Goal: Task Accomplishment & Management: Complete application form

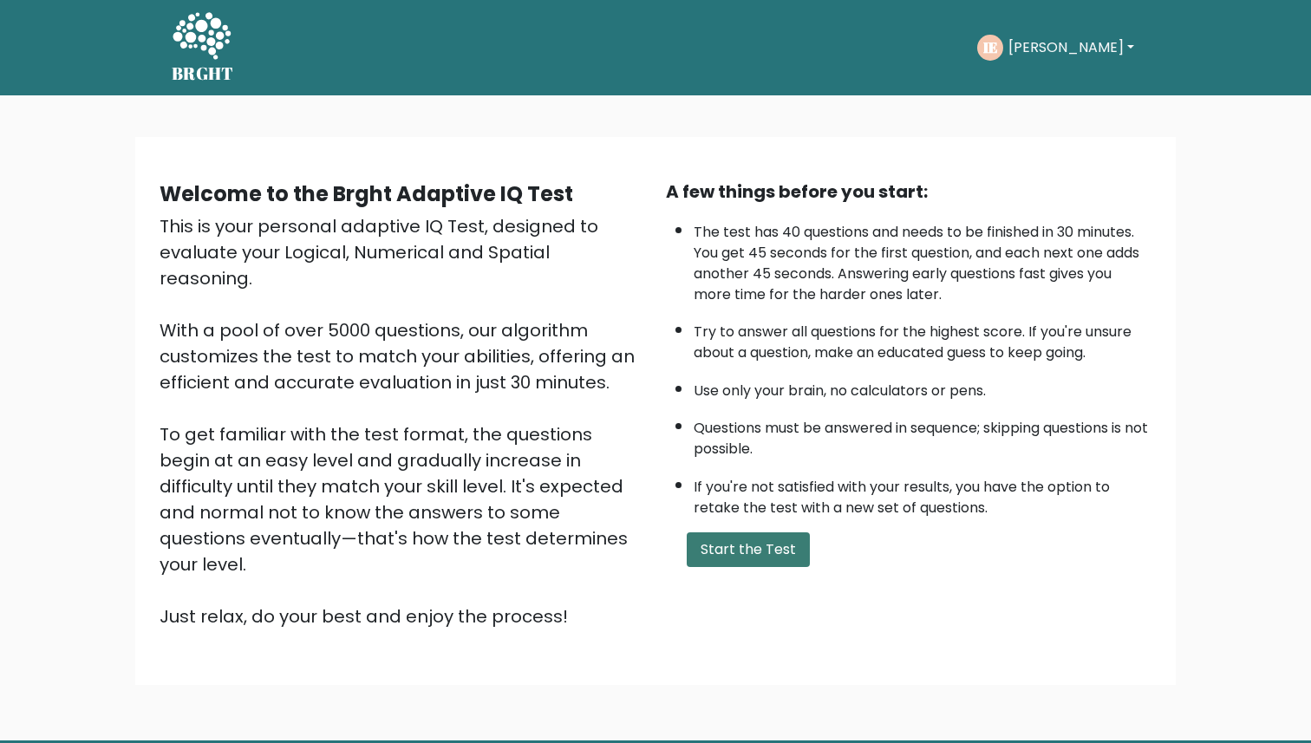
click at [751, 559] on button "Start the Test" at bounding box center [748, 550] width 123 height 35
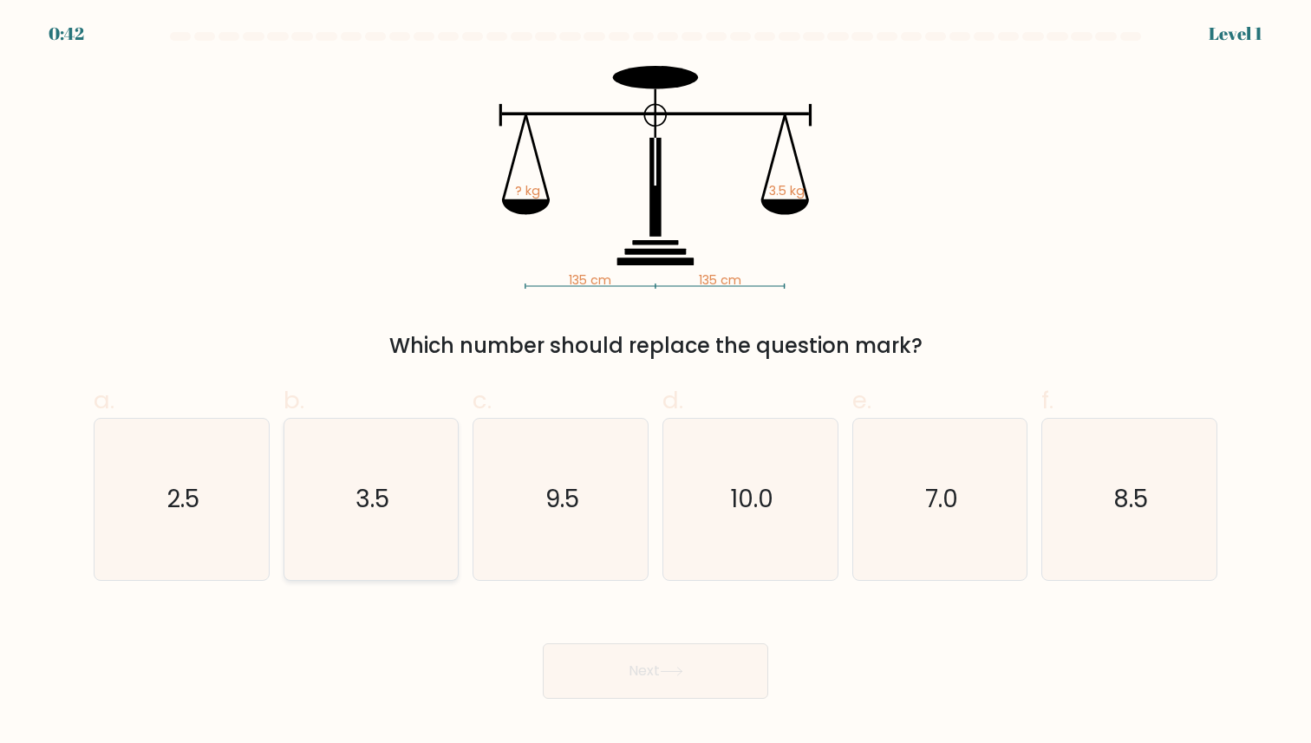
click at [359, 533] on icon "3.5" at bounding box center [371, 499] width 160 height 160
click at [656, 383] on input "b. 3.5" at bounding box center [656, 377] width 1 height 11
radio input "true"
click at [746, 677] on button "Next" at bounding box center [656, 672] width 226 height 56
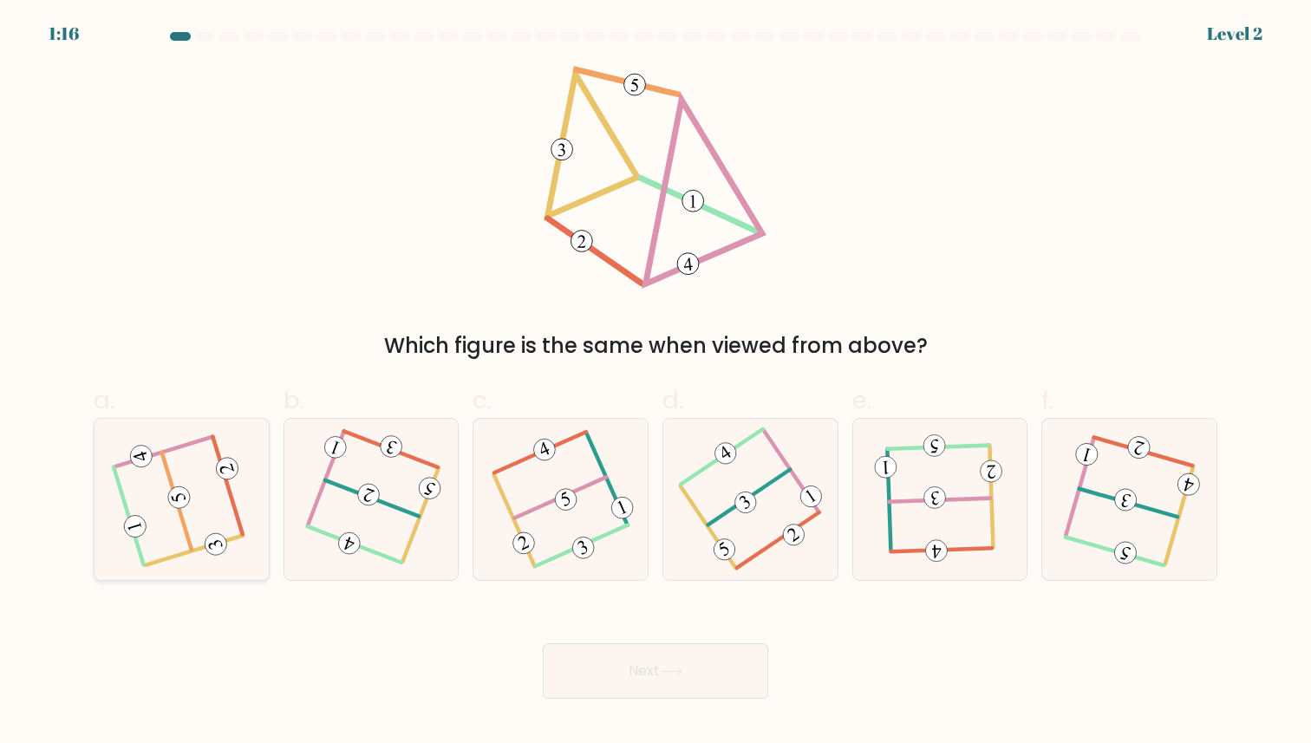
click at [147, 521] on icon at bounding box center [181, 499] width 128 height 128
click at [656, 383] on input "a." at bounding box center [656, 377] width 1 height 11
radio input "true"
click at [626, 677] on button "Next" at bounding box center [656, 672] width 226 height 56
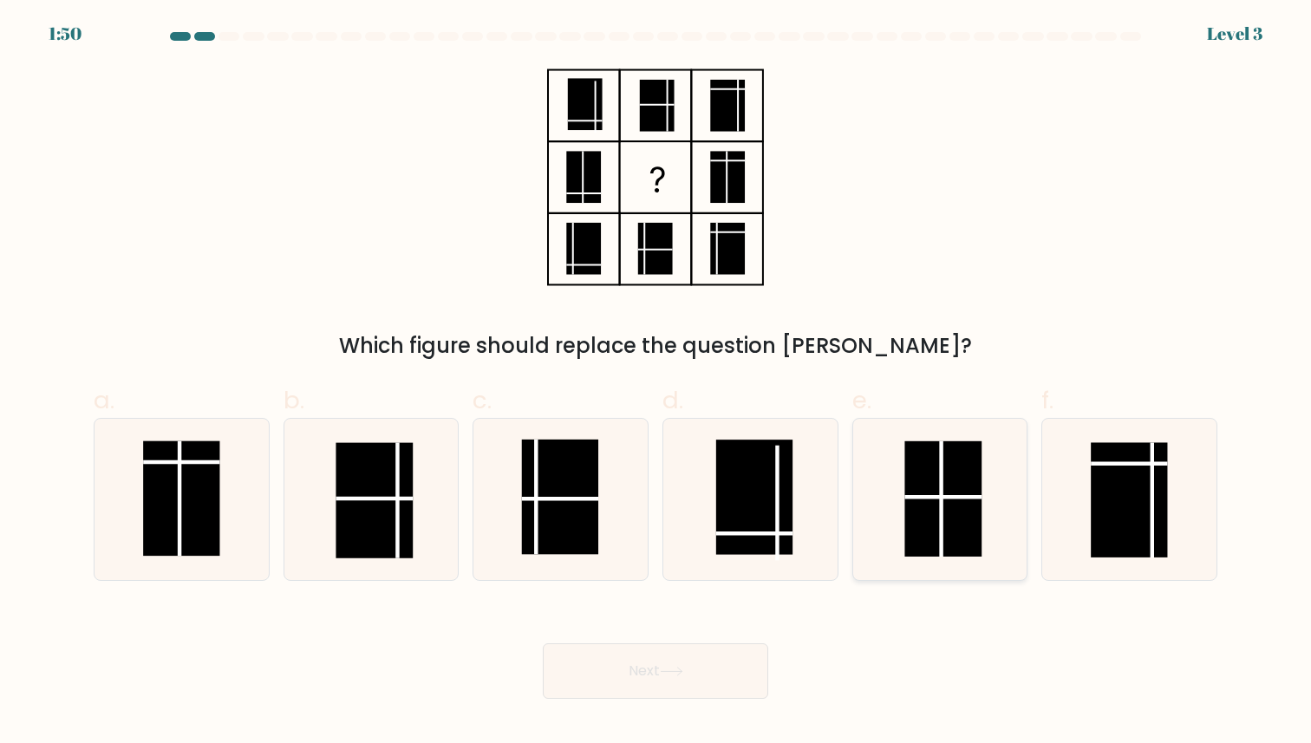
click at [950, 485] on rect at bounding box center [943, 498] width 77 height 115
click at [657, 383] on input "e." at bounding box center [656, 377] width 1 height 11
radio input "true"
click at [588, 660] on button "Next" at bounding box center [656, 672] width 226 height 56
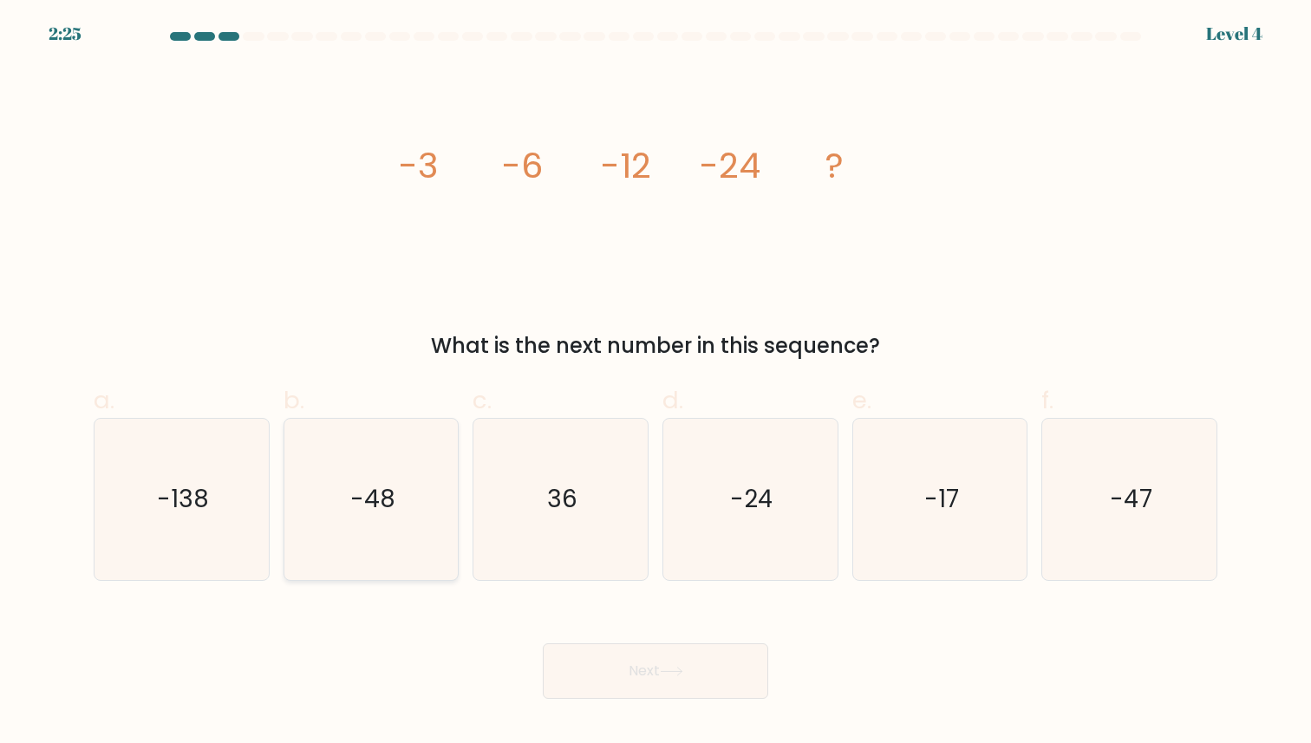
click at [346, 518] on icon "-48" at bounding box center [371, 499] width 160 height 160
click at [656, 383] on input "b. -48" at bounding box center [656, 377] width 1 height 11
radio input "true"
click at [645, 664] on button "Next" at bounding box center [656, 672] width 226 height 56
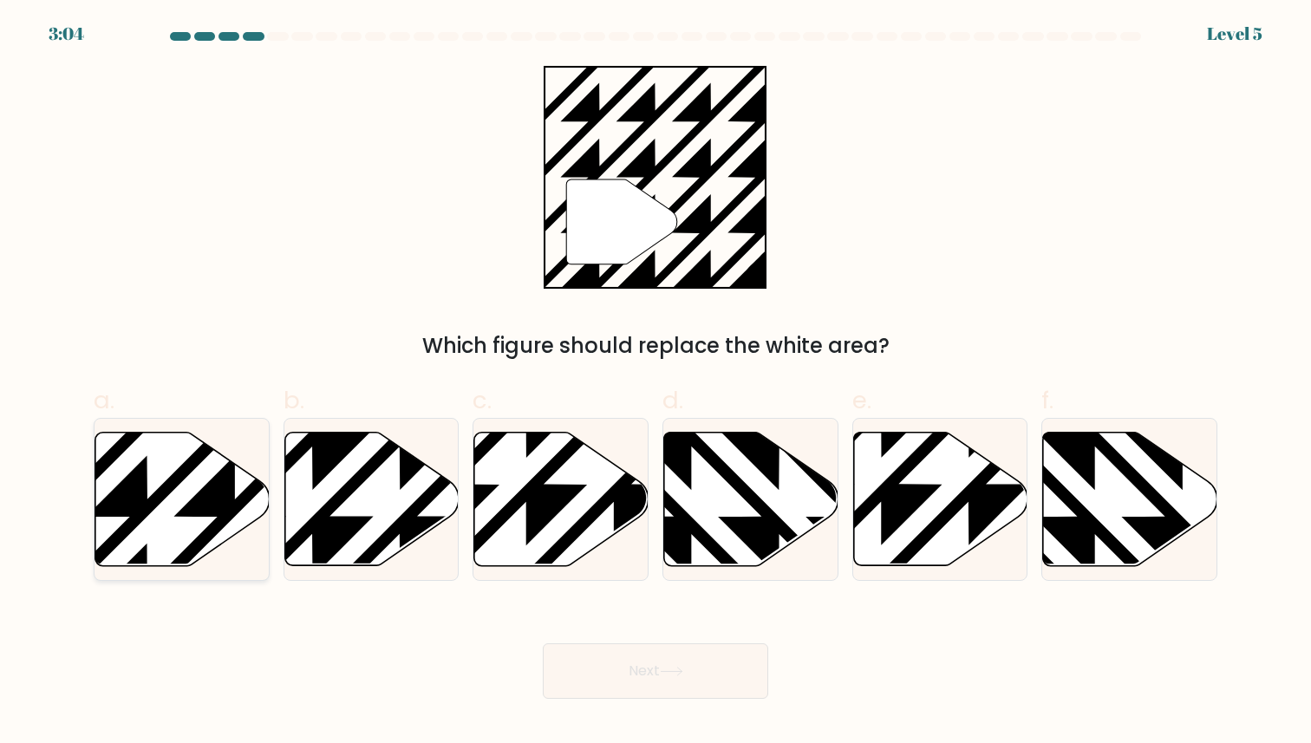
click at [238, 481] on icon at bounding box center [182, 499] width 174 height 134
click at [656, 383] on input "a." at bounding box center [656, 377] width 1 height 11
radio input "true"
click at [592, 665] on button "Next" at bounding box center [656, 672] width 226 height 56
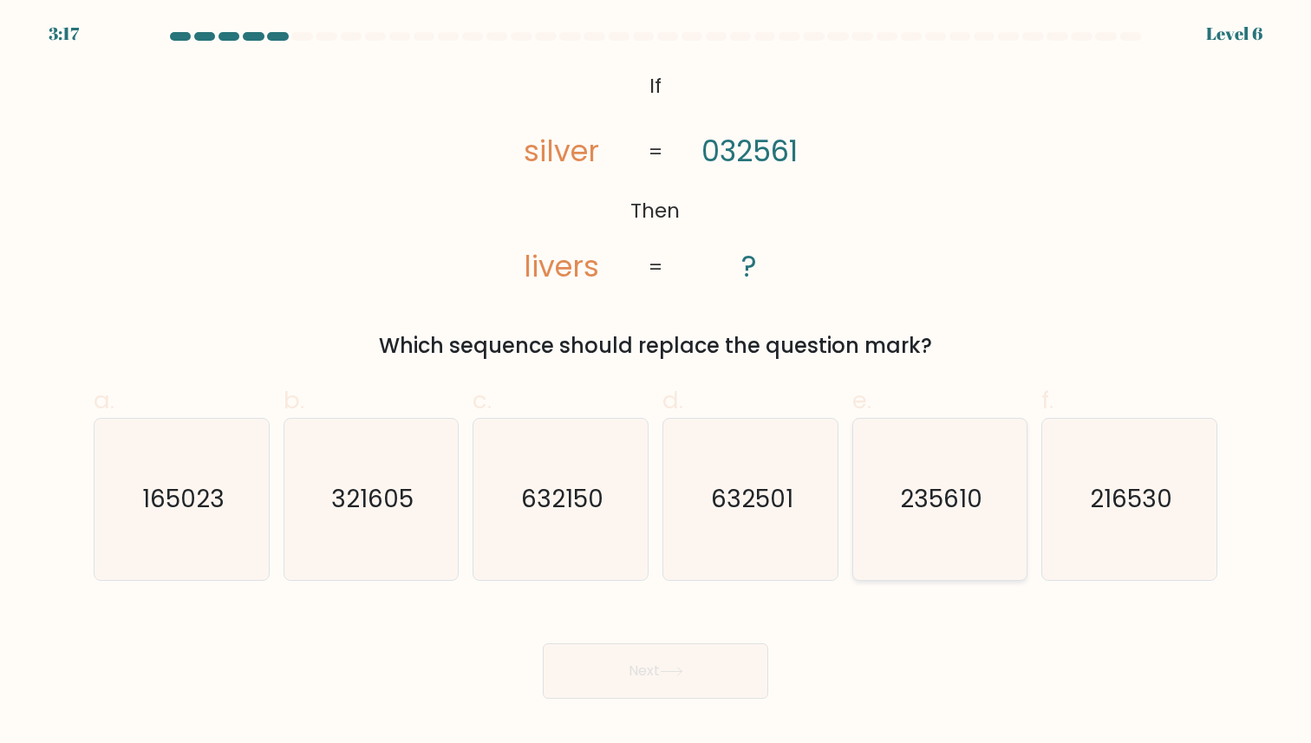
click at [954, 497] on text "235610" at bounding box center [941, 500] width 82 height 34
click at [657, 383] on input "e. 235610" at bounding box center [656, 377] width 1 height 11
radio input "true"
click at [622, 676] on button "Next" at bounding box center [656, 672] width 226 height 56
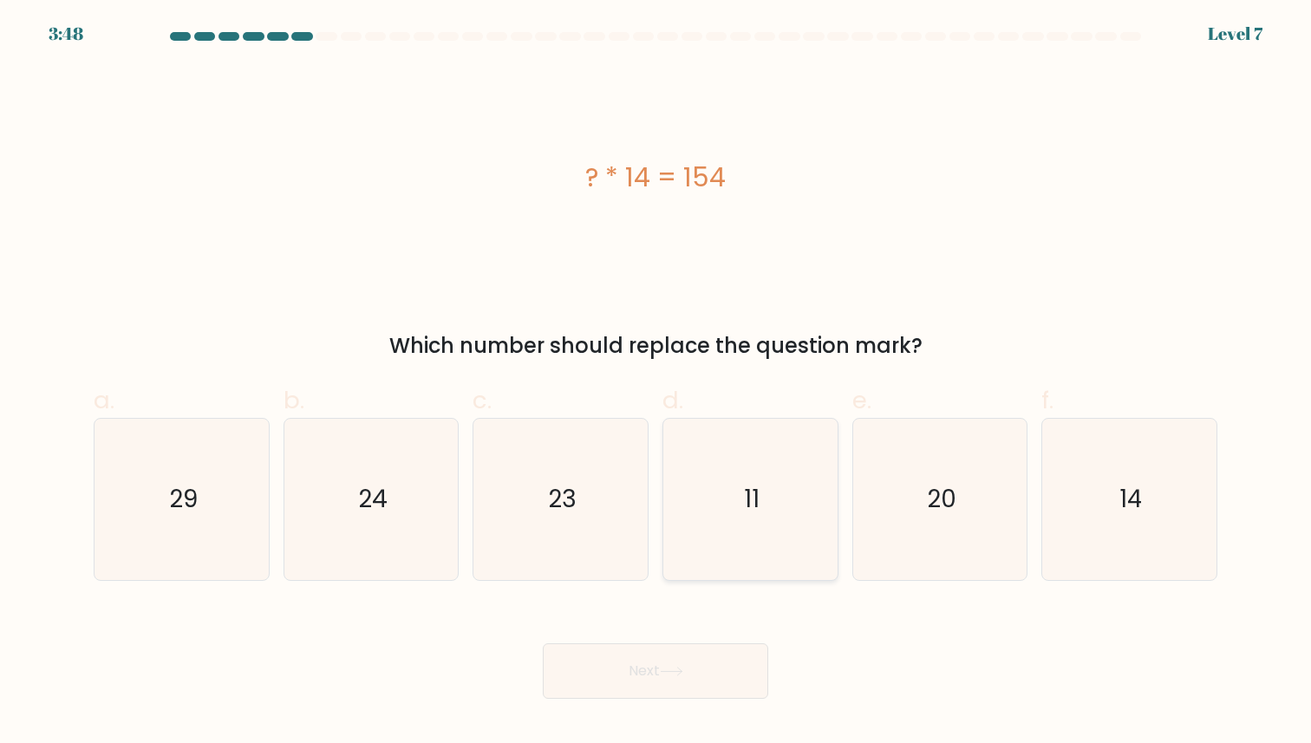
click at [746, 461] on icon "11" at bounding box center [750, 499] width 160 height 160
click at [657, 383] on input "d. 11" at bounding box center [656, 377] width 1 height 11
radio input "true"
click at [644, 684] on button "Next" at bounding box center [656, 672] width 226 height 56
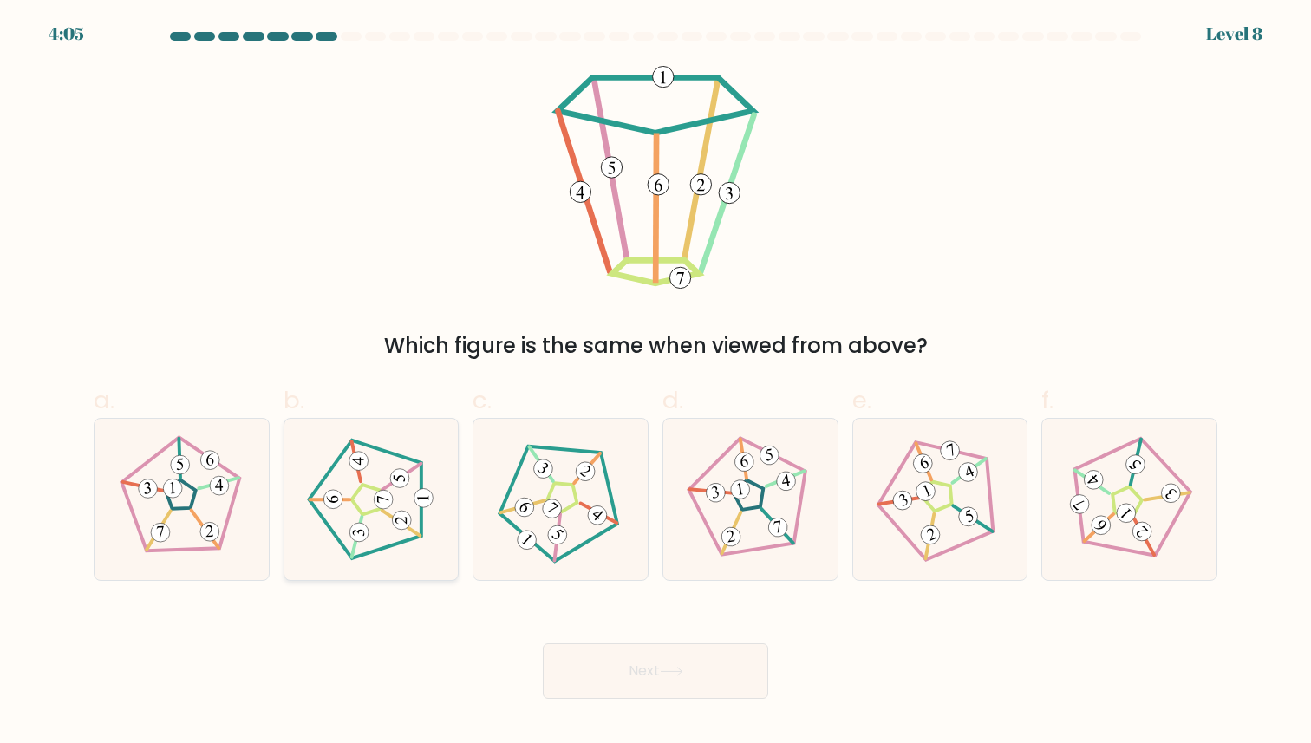
click at [343, 519] on icon at bounding box center [371, 499] width 128 height 128
click at [656, 383] on input "b." at bounding box center [656, 377] width 1 height 11
radio input "true"
click at [673, 655] on button "Next" at bounding box center [656, 672] width 226 height 56
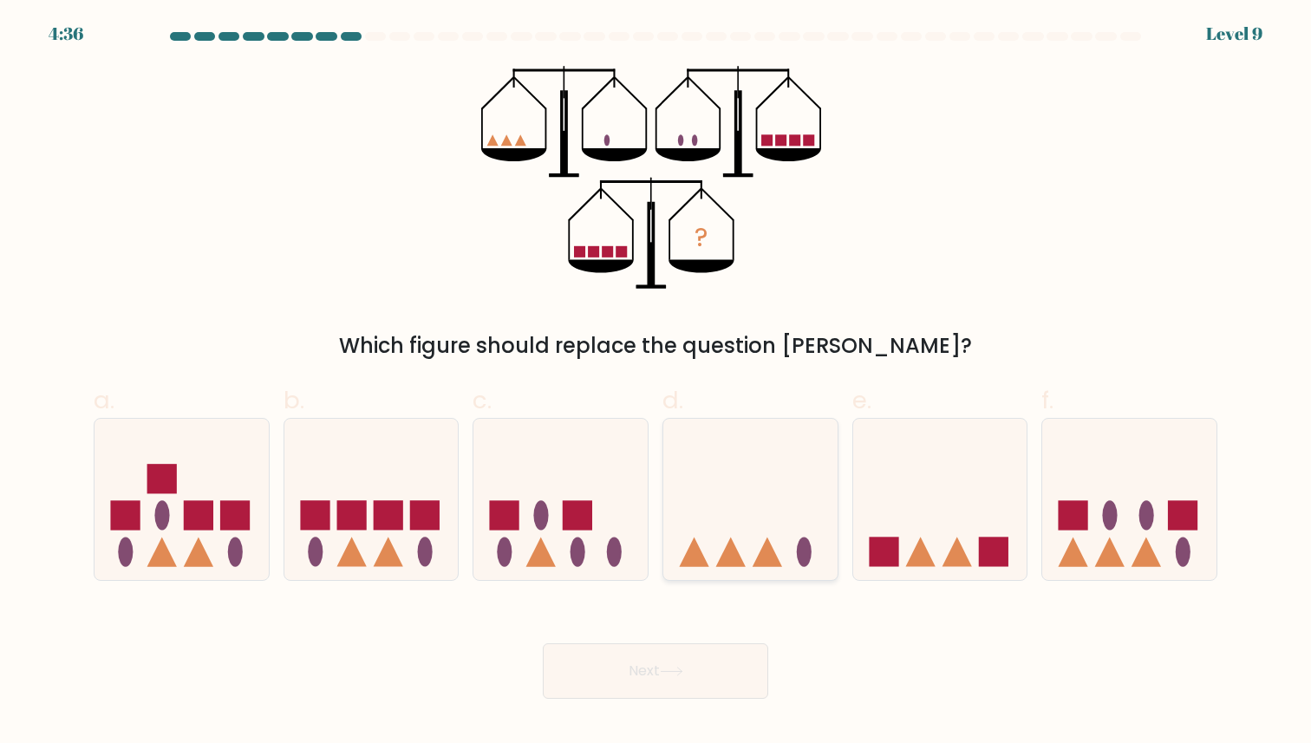
click at [749, 494] on icon at bounding box center [751, 500] width 174 height 144
click at [657, 383] on input "d." at bounding box center [656, 377] width 1 height 11
radio input "true"
click at [680, 664] on button "Next" at bounding box center [656, 672] width 226 height 56
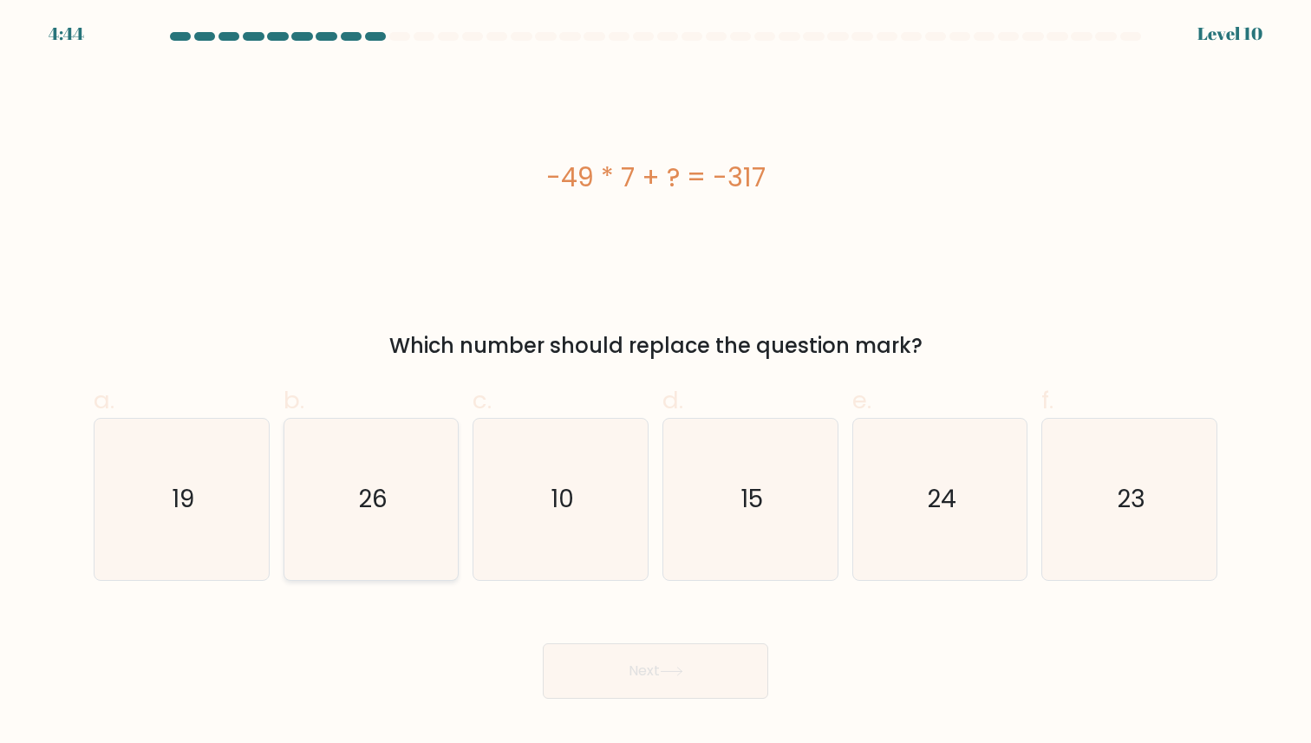
click at [420, 468] on icon "26" at bounding box center [371, 499] width 160 height 160
click at [656, 383] on input "b. 26" at bounding box center [656, 377] width 1 height 11
radio input "true"
click at [639, 652] on button "Next" at bounding box center [656, 672] width 226 height 56
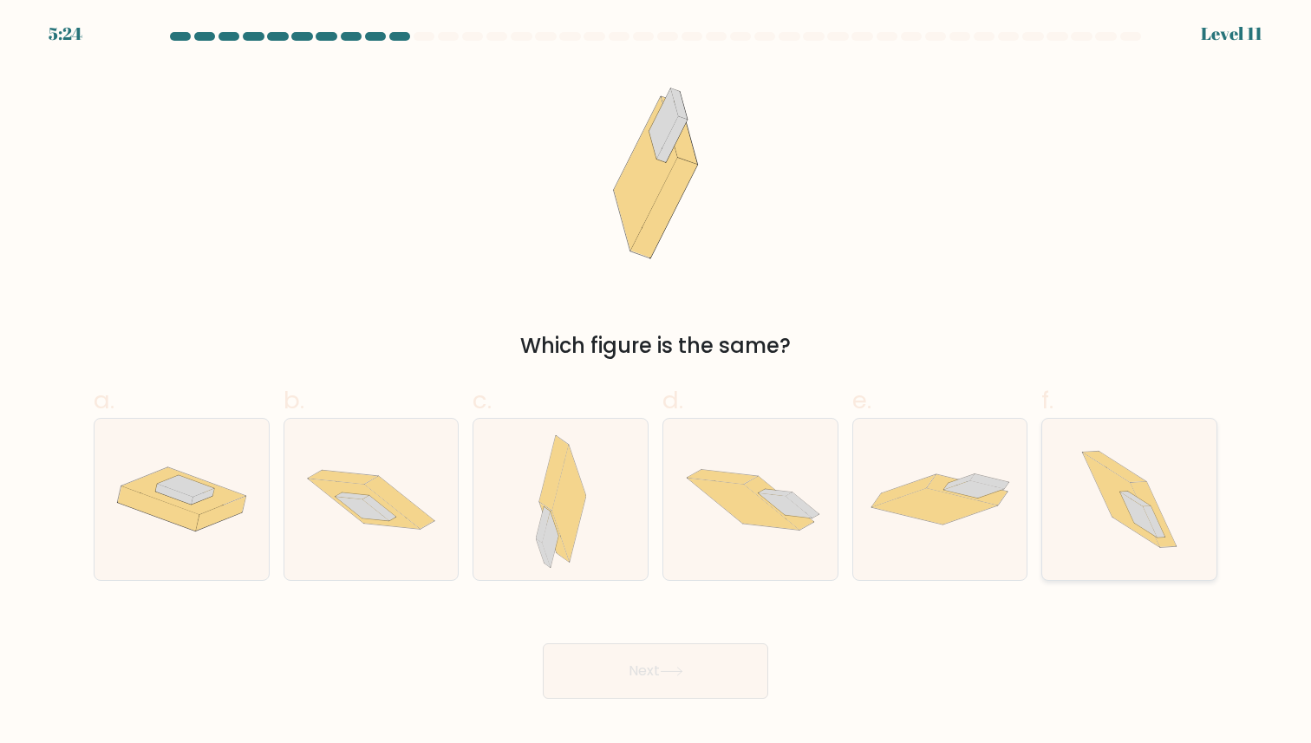
click at [1113, 512] on icon at bounding box center [1121, 501] width 76 height 94
click at [657, 383] on input "f." at bounding box center [656, 377] width 1 height 11
radio input "true"
click at [683, 666] on button "Next" at bounding box center [656, 672] width 226 height 56
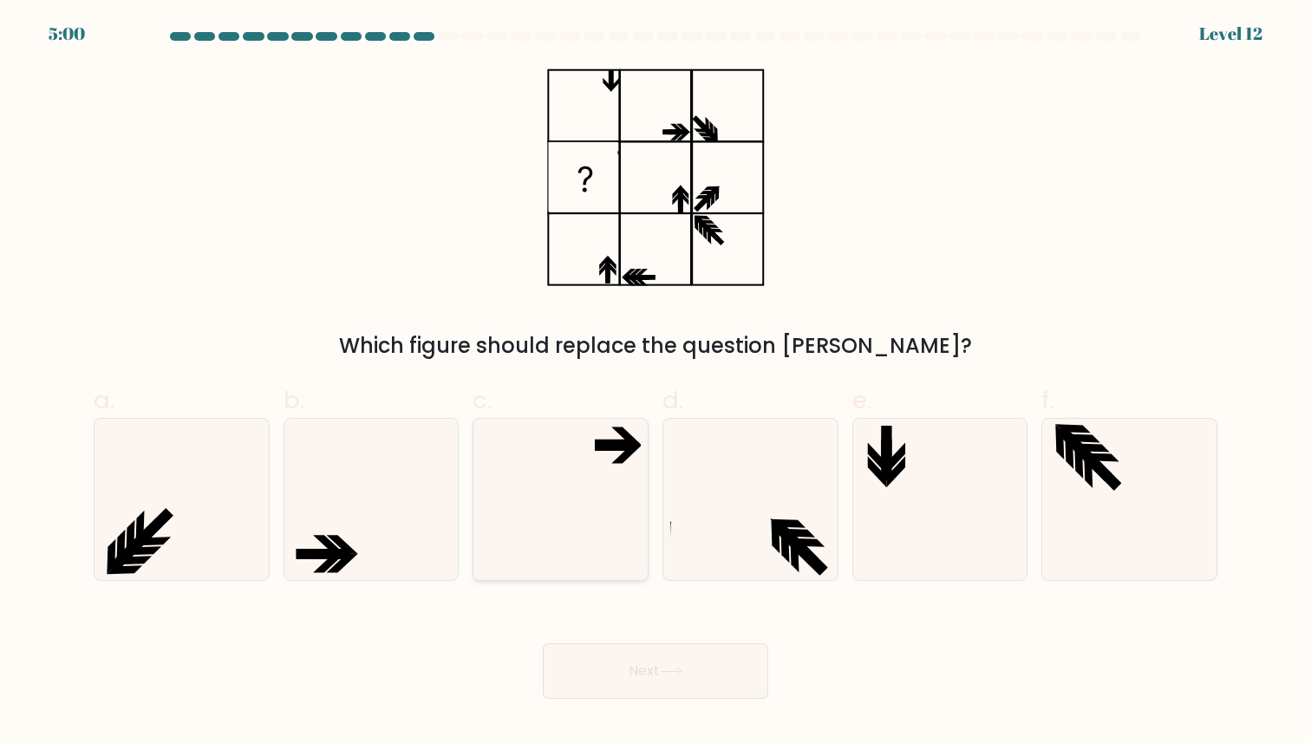
click at [526, 474] on icon at bounding box center [561, 499] width 160 height 160
click at [656, 383] on input "c." at bounding box center [656, 377] width 1 height 11
radio input "true"
click at [608, 673] on button "Next" at bounding box center [656, 672] width 226 height 56
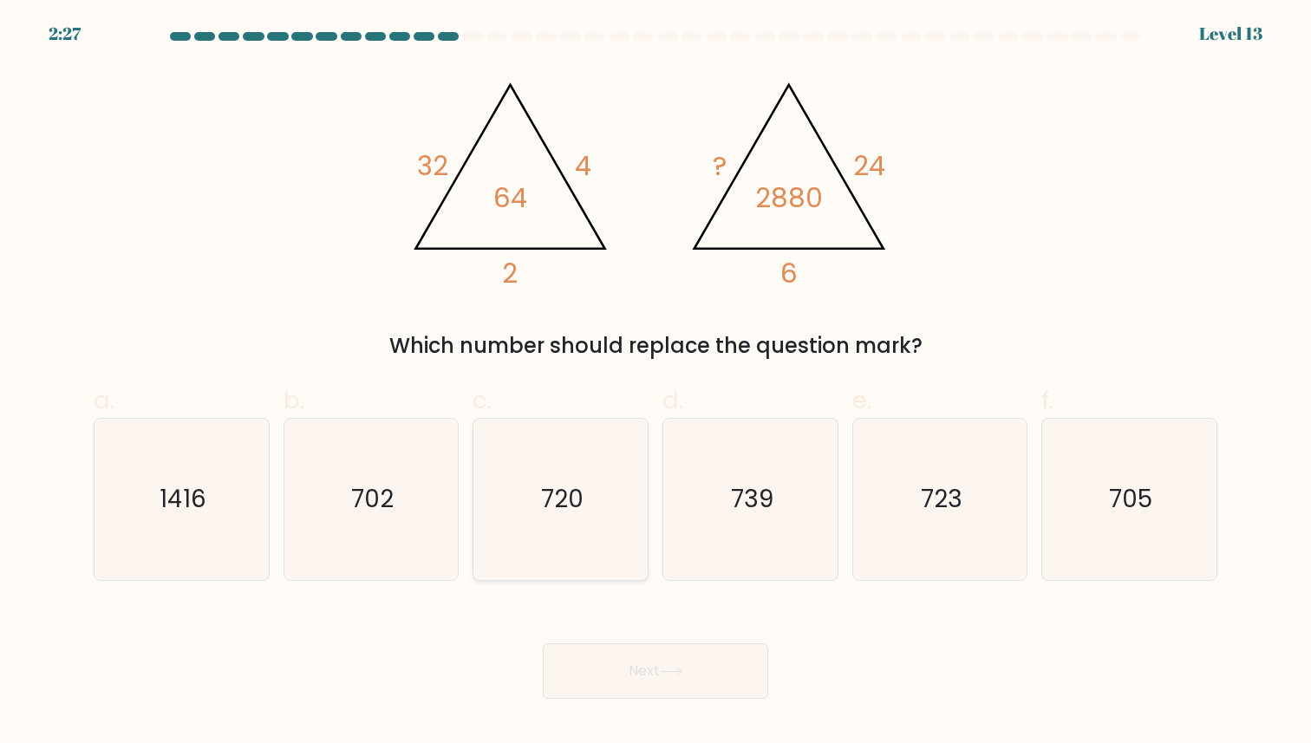
click at [561, 456] on icon "720" at bounding box center [561, 499] width 160 height 160
click at [656, 383] on input "c. 720" at bounding box center [656, 377] width 1 height 11
radio input "true"
click at [649, 667] on button "Next" at bounding box center [656, 672] width 226 height 56
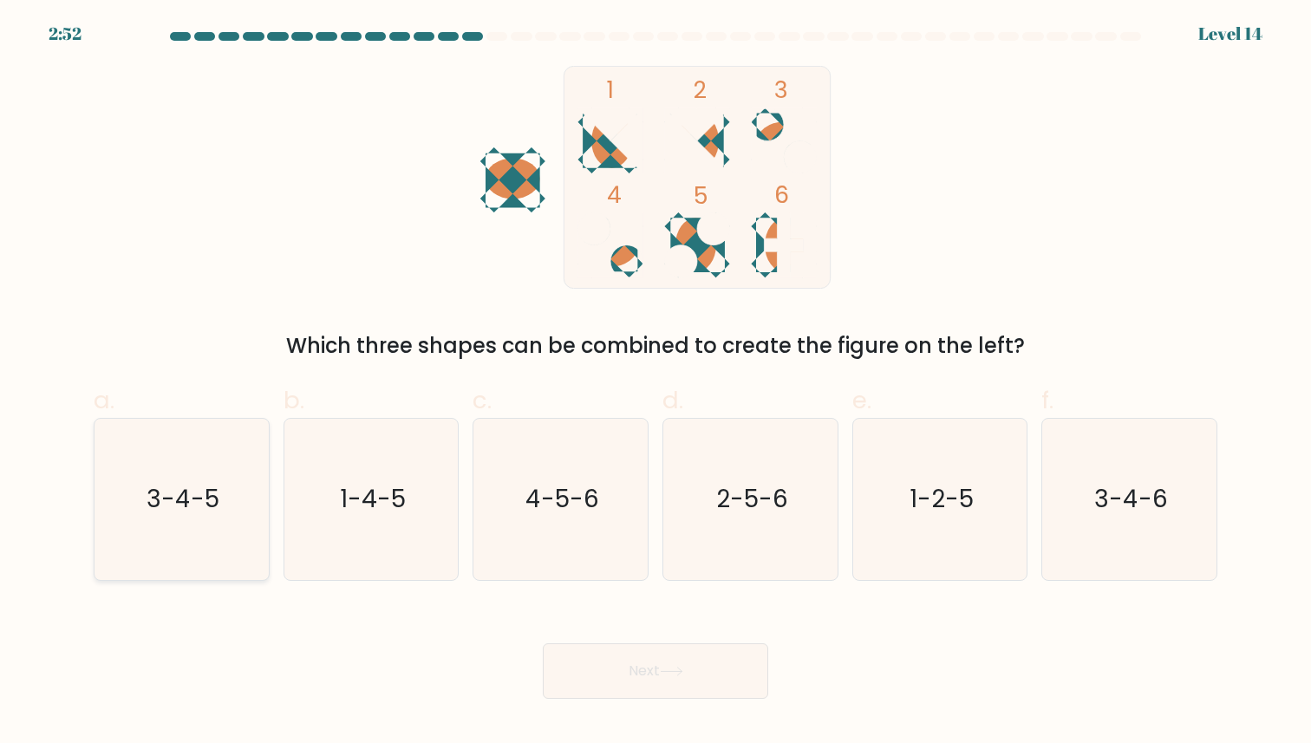
click at [132, 534] on icon "3-4-5" at bounding box center [181, 499] width 160 height 160
click at [656, 383] on input "a. 3-4-5" at bounding box center [656, 377] width 1 height 11
radio input "true"
click at [638, 670] on button "Next" at bounding box center [656, 672] width 226 height 56
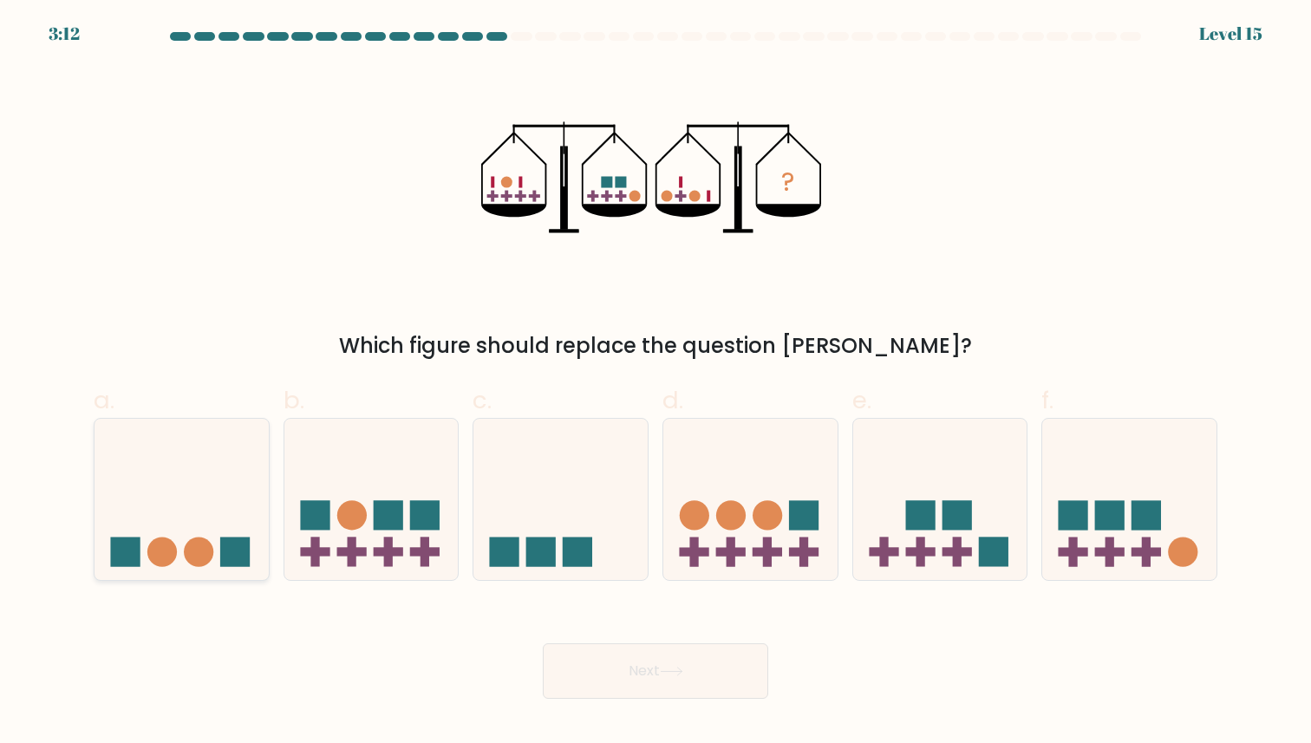
click at [217, 478] on icon at bounding box center [182, 500] width 174 height 144
click at [656, 383] on input "a." at bounding box center [656, 377] width 1 height 11
radio input "true"
click at [577, 673] on button "Next" at bounding box center [656, 672] width 226 height 56
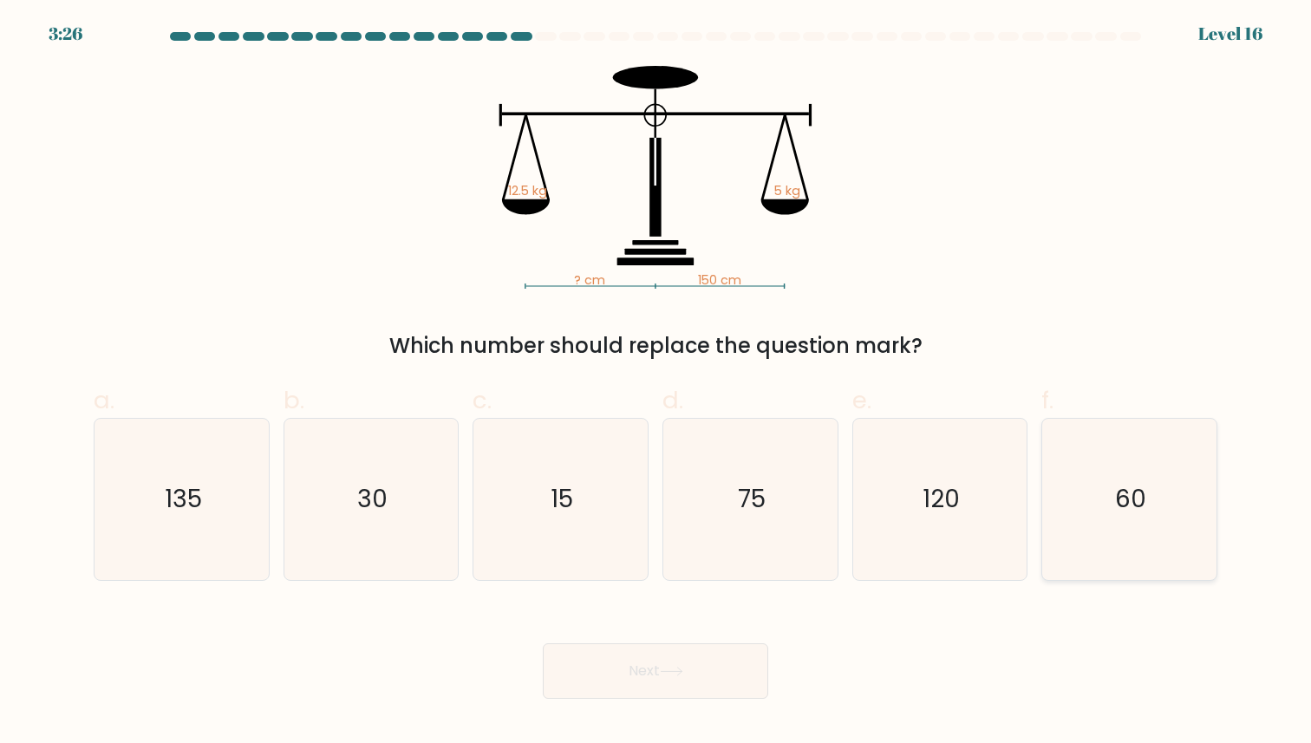
click at [1203, 542] on icon "60" at bounding box center [1130, 499] width 160 height 160
click at [657, 383] on input "f. 60" at bounding box center [656, 377] width 1 height 11
radio input "true"
click at [692, 663] on button "Next" at bounding box center [656, 672] width 226 height 56
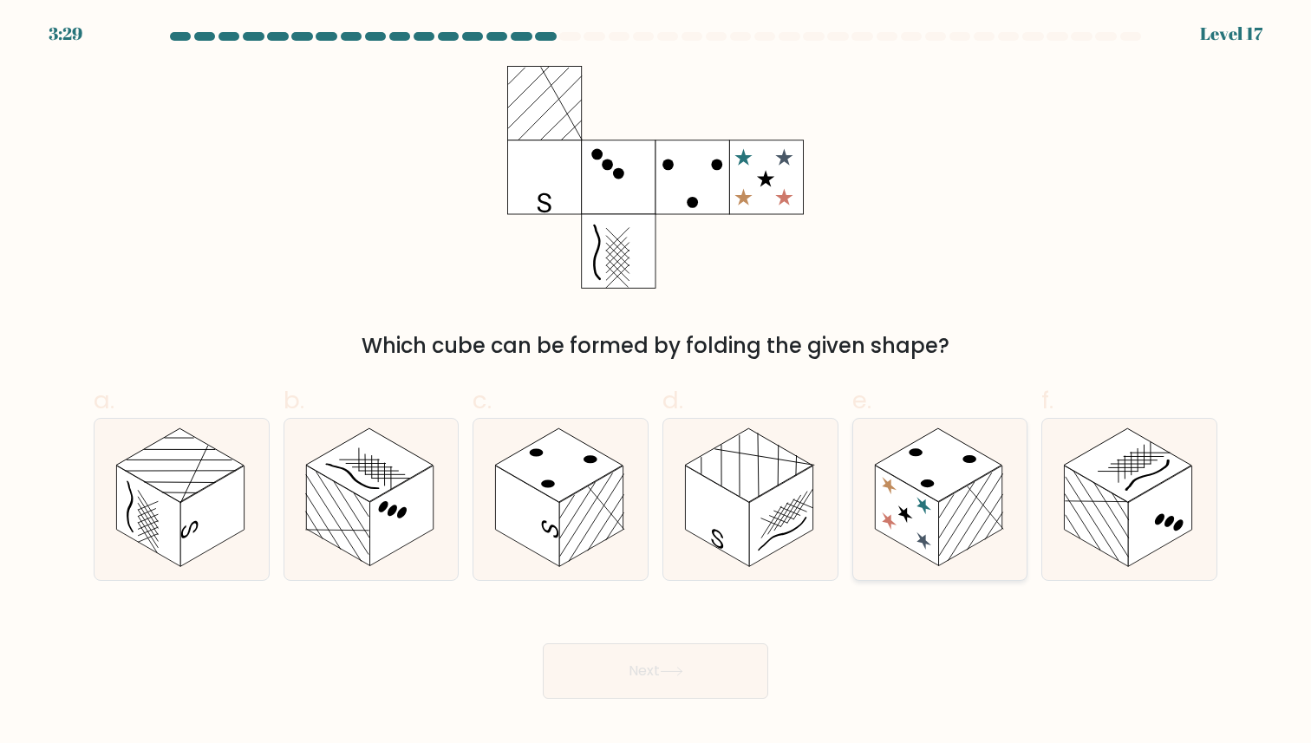
click at [896, 528] on rect at bounding box center [906, 516] width 63 height 101
click at [657, 383] on input "e." at bounding box center [656, 377] width 1 height 11
radio input "true"
click at [723, 666] on button "Next" at bounding box center [656, 672] width 226 height 56
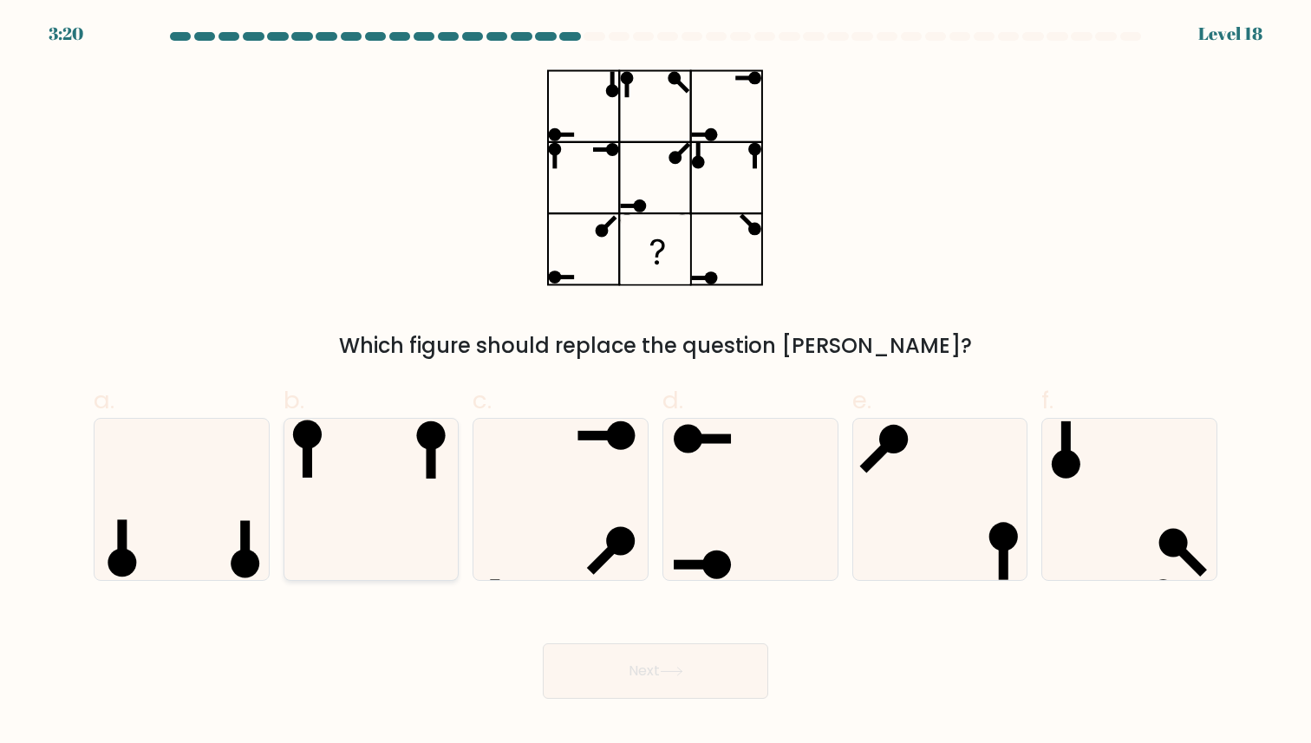
click at [445, 450] on icon at bounding box center [371, 499] width 160 height 160
click at [656, 383] on input "b." at bounding box center [656, 377] width 1 height 11
radio input "true"
click at [662, 670] on button "Next" at bounding box center [656, 672] width 226 height 56
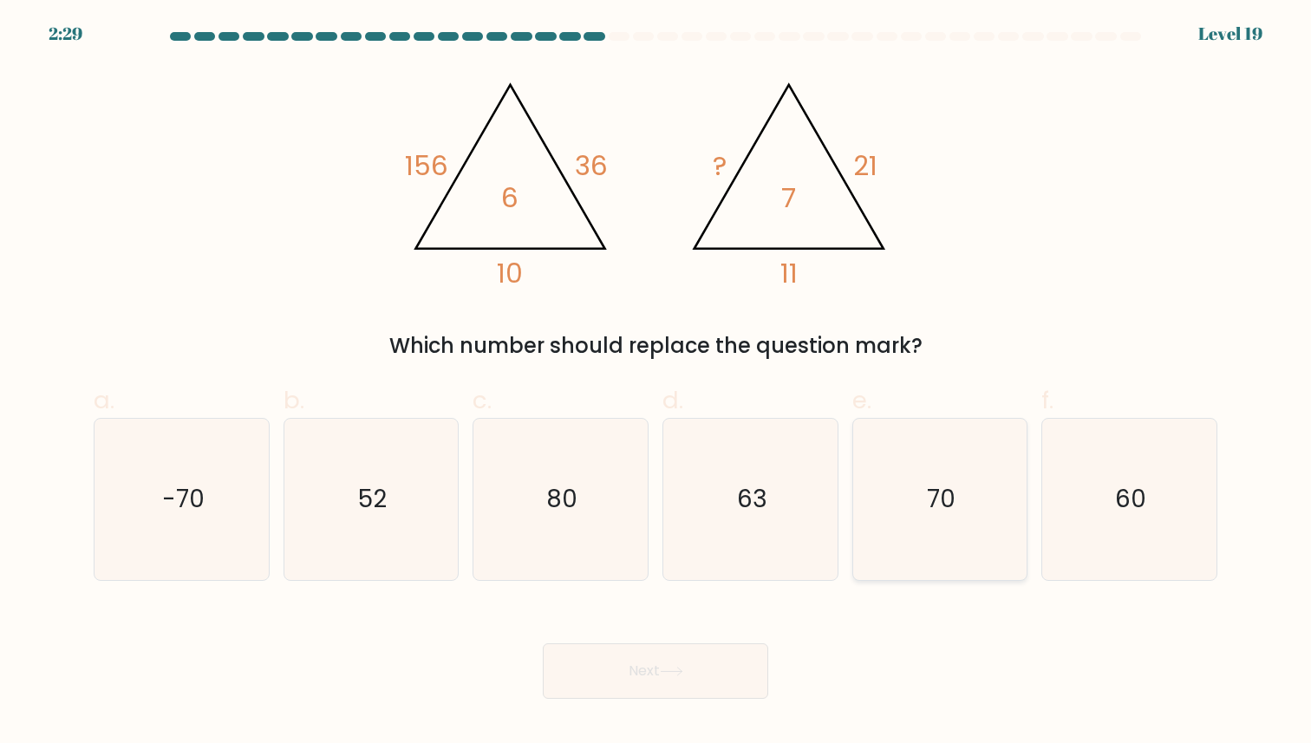
click at [948, 526] on icon "70" at bounding box center [940, 499] width 160 height 160
click at [657, 383] on input "e. 70" at bounding box center [656, 377] width 1 height 11
radio input "true"
click at [741, 663] on button "Next" at bounding box center [656, 672] width 226 height 56
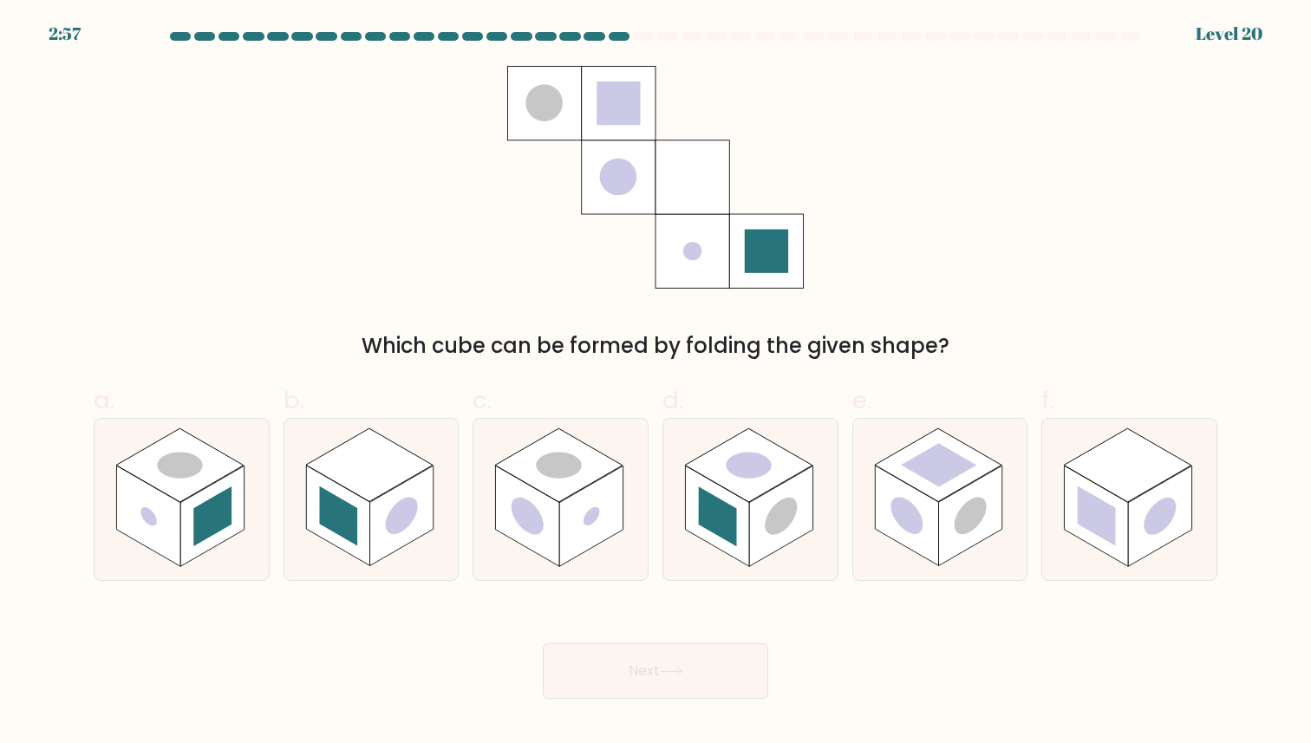
click at [643, 221] on icon at bounding box center [656, 177] width 298 height 223
click at [1048, 441] on icon at bounding box center [1130, 499] width 174 height 160
click at [657, 383] on input "f." at bounding box center [656, 377] width 1 height 11
radio input "true"
click at [713, 663] on button "Next" at bounding box center [656, 672] width 226 height 56
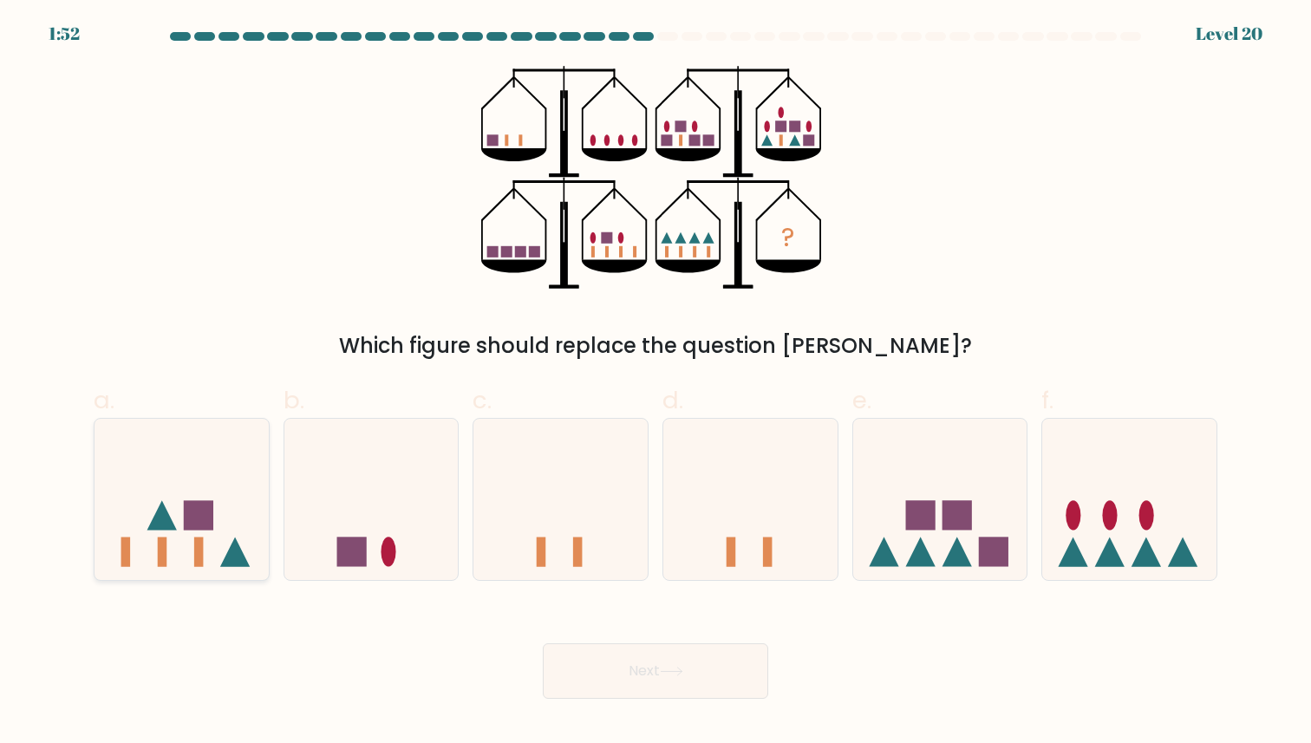
click at [211, 526] on rect at bounding box center [198, 514] width 29 height 29
click at [656, 383] on input "a." at bounding box center [656, 377] width 1 height 11
radio input "true"
click at [664, 677] on button "Next" at bounding box center [656, 672] width 226 height 56
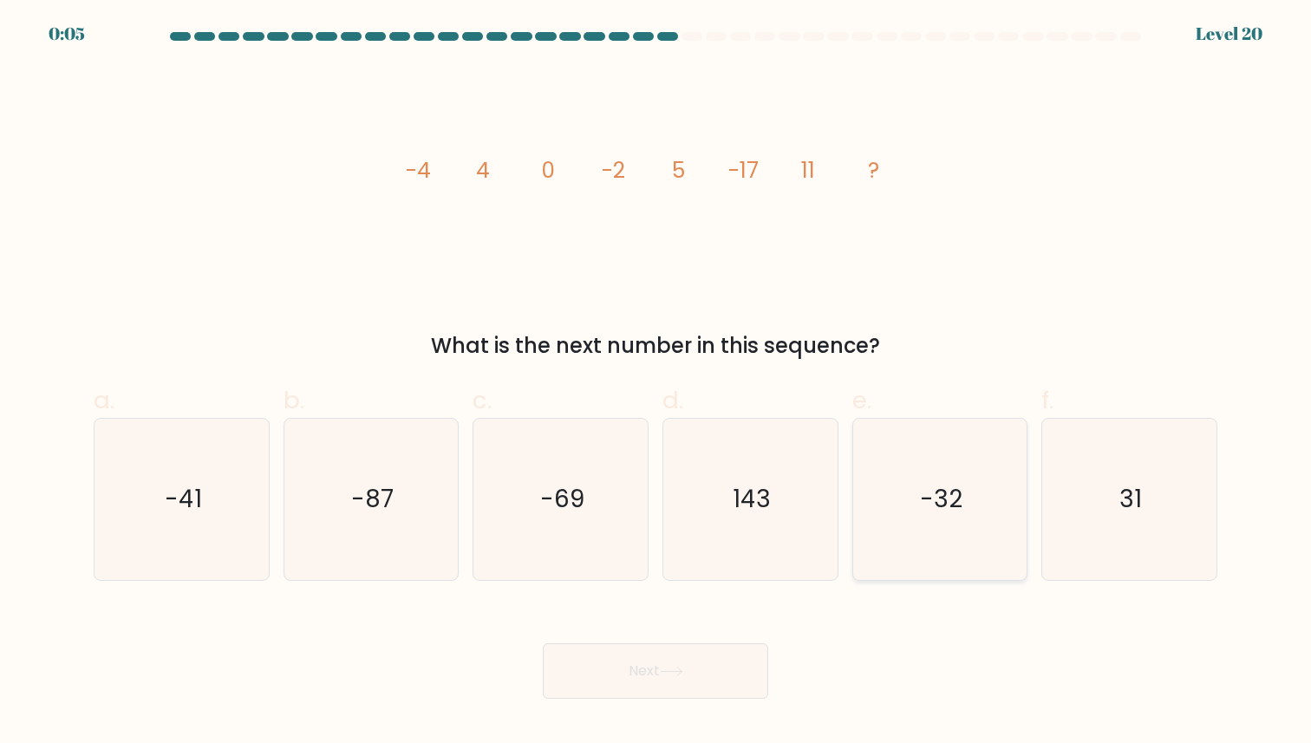
click at [925, 511] on text "-32" at bounding box center [941, 500] width 43 height 34
click at [657, 383] on input "e. -32" at bounding box center [656, 377] width 1 height 11
radio input "true"
click at [680, 688] on button "Next" at bounding box center [656, 672] width 226 height 56
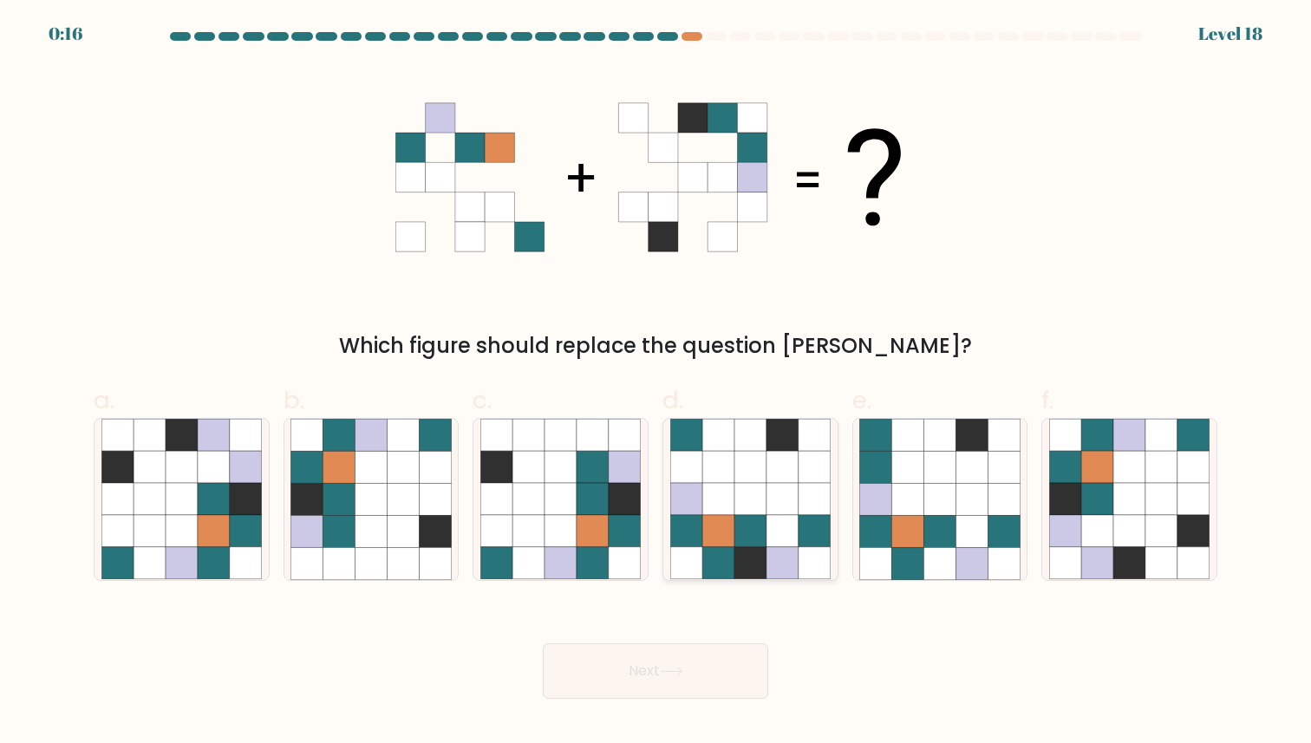
click at [768, 481] on icon at bounding box center [783, 468] width 32 height 32
click at [657, 383] on input "d." at bounding box center [656, 377] width 1 height 11
radio input "true"
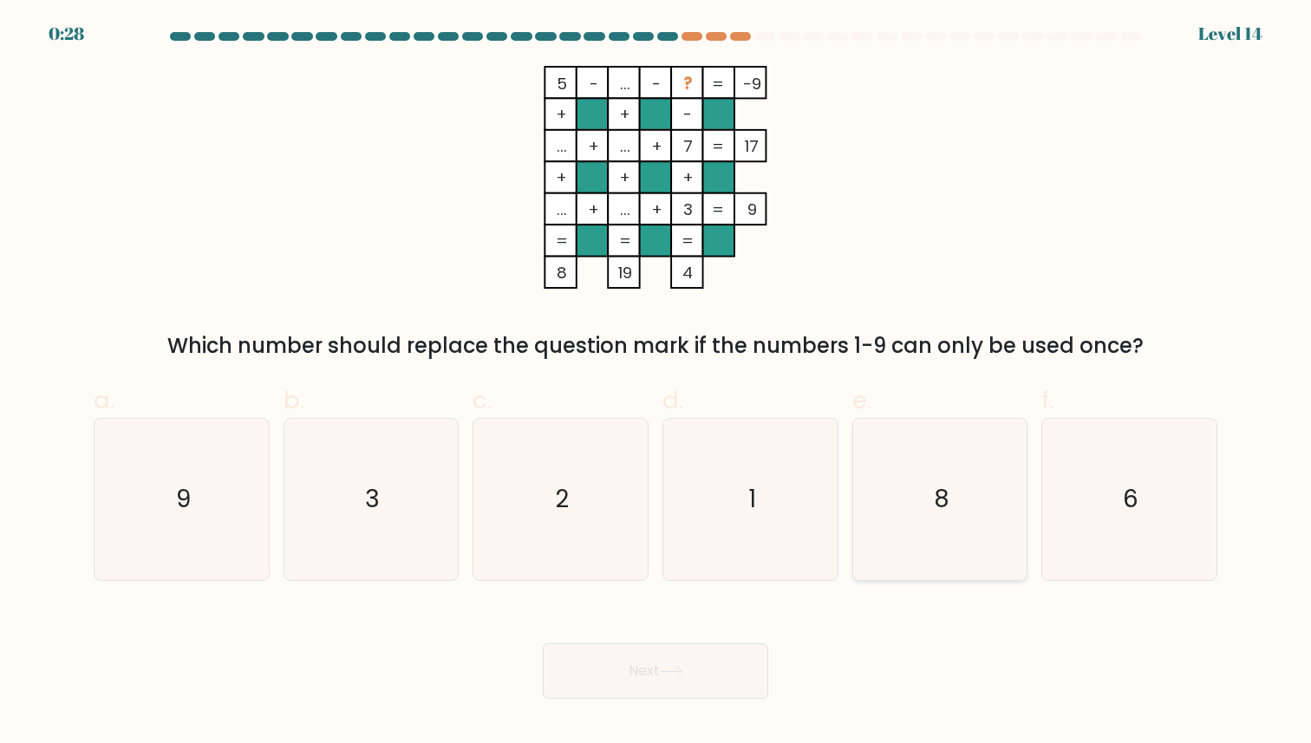
click at [1017, 527] on icon "8" at bounding box center [940, 499] width 160 height 160
click at [657, 383] on input "e. 8" at bounding box center [656, 377] width 1 height 11
radio input "true"
click at [738, 664] on button "Next" at bounding box center [656, 672] width 226 height 56
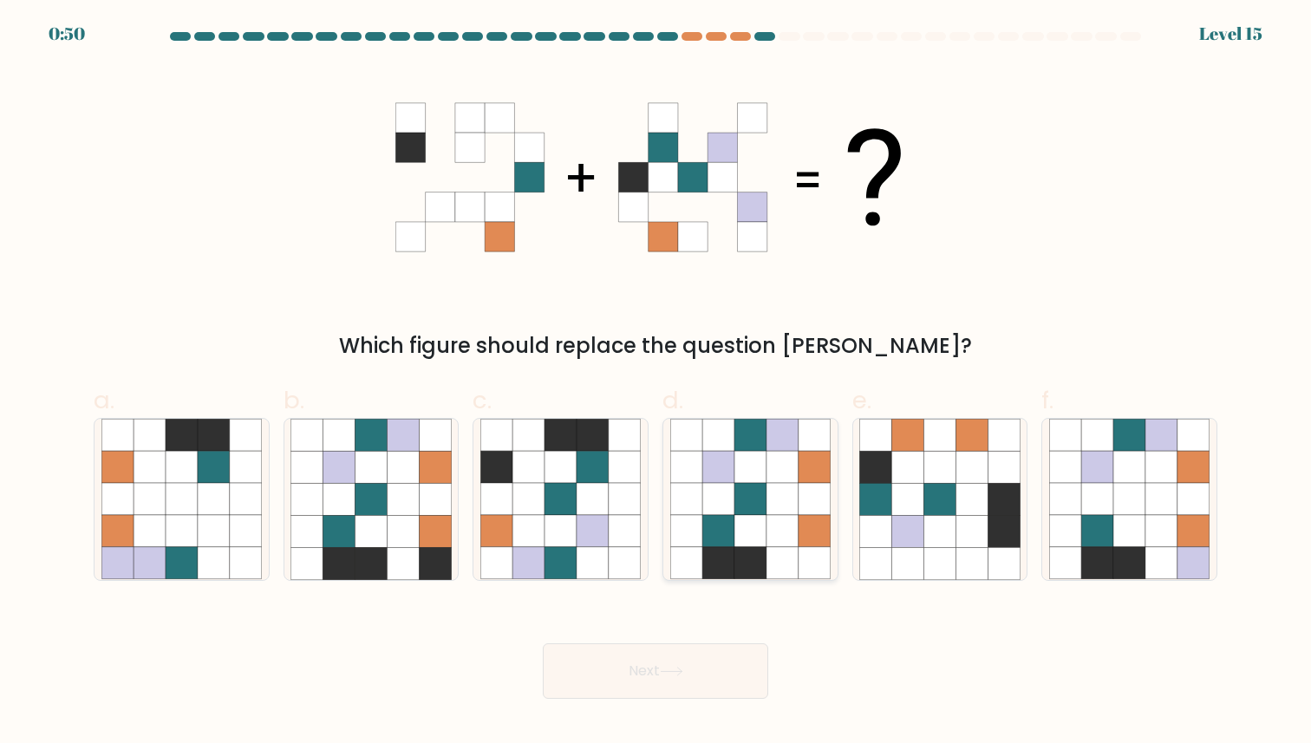
click at [736, 568] on icon at bounding box center [751, 564] width 32 height 32
click at [657, 383] on input "d." at bounding box center [656, 377] width 1 height 11
radio input "true"
click at [666, 680] on button "Next" at bounding box center [656, 672] width 226 height 56
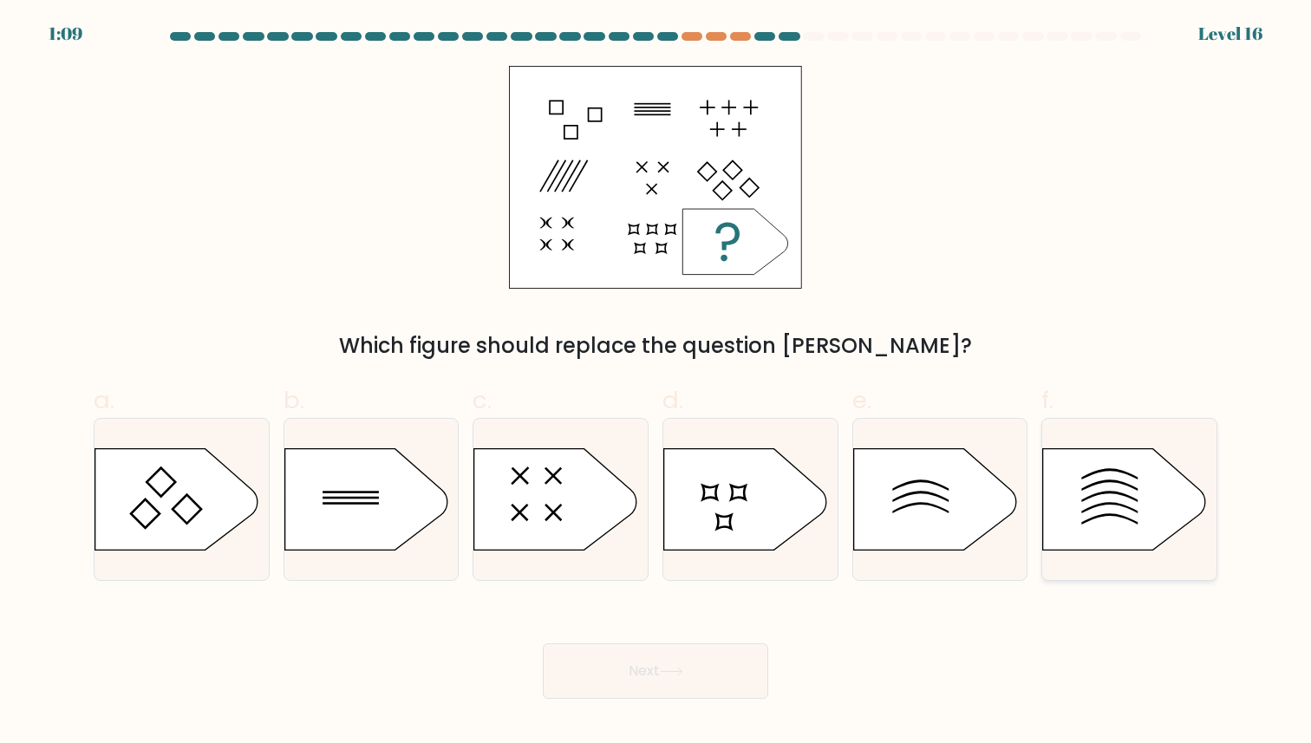
click at [1056, 474] on icon at bounding box center [1124, 499] width 163 height 101
click at [657, 383] on input "f." at bounding box center [656, 377] width 1 height 11
radio input "true"
click at [712, 661] on button "Next" at bounding box center [656, 672] width 226 height 56
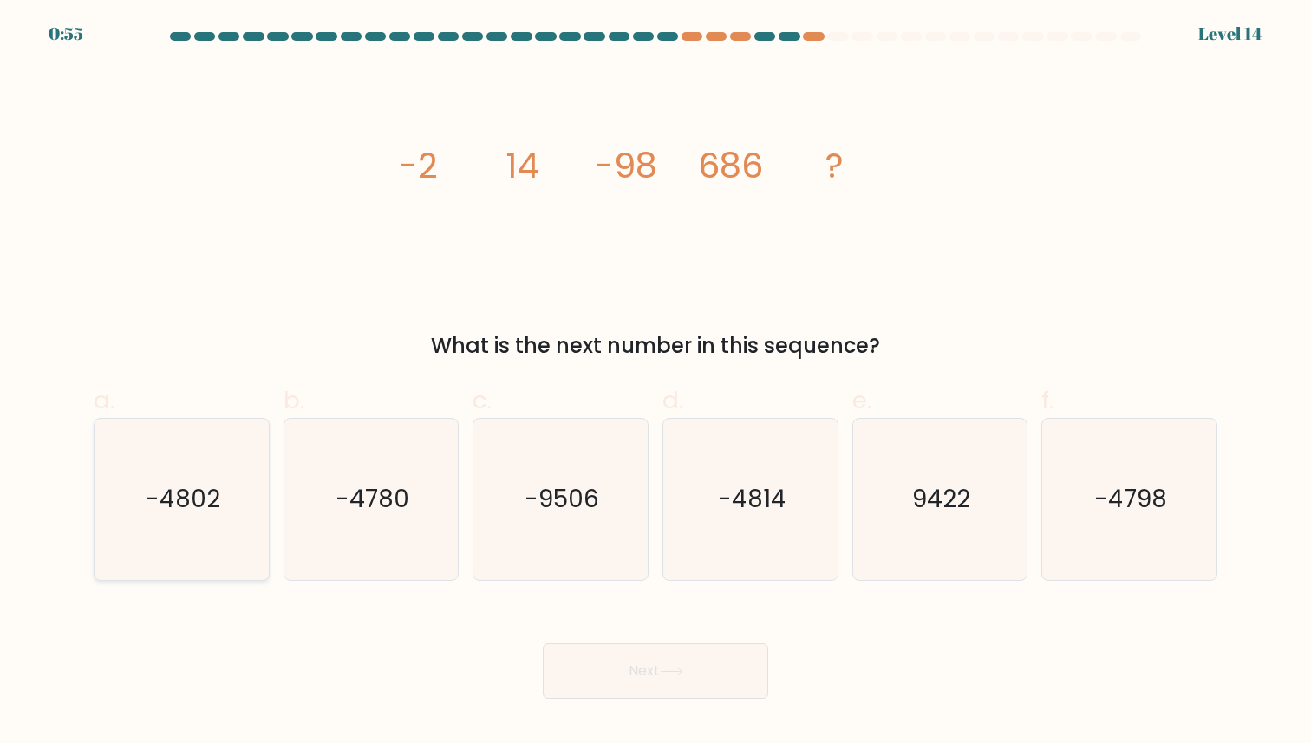
click at [180, 496] on text "-4802" at bounding box center [183, 500] width 75 height 34
click at [656, 383] on input "a. -4802" at bounding box center [656, 377] width 1 height 11
radio input "true"
click at [661, 695] on button "Next" at bounding box center [656, 672] width 226 height 56
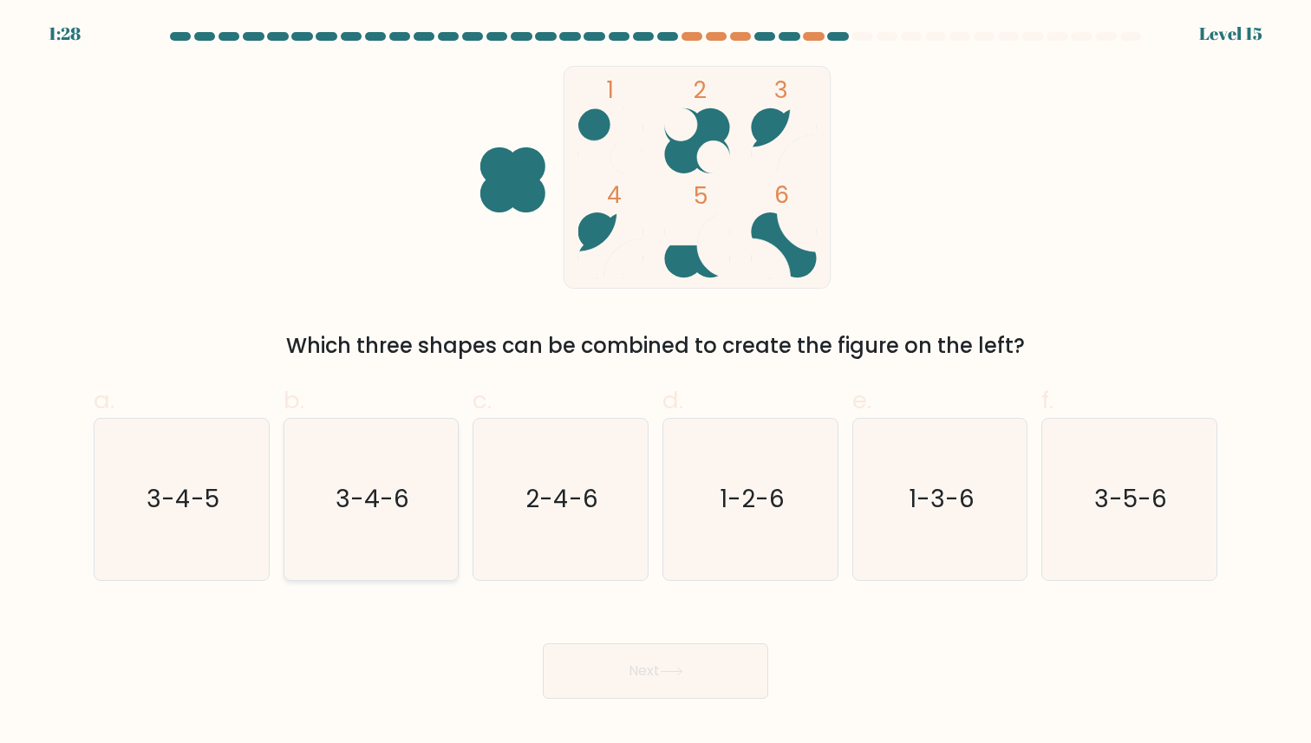
click at [333, 521] on icon "3-4-6" at bounding box center [371, 499] width 160 height 160
click at [656, 383] on input "b. 3-4-6" at bounding box center [656, 377] width 1 height 11
radio input "true"
click at [657, 651] on button "Next" at bounding box center [656, 672] width 226 height 56
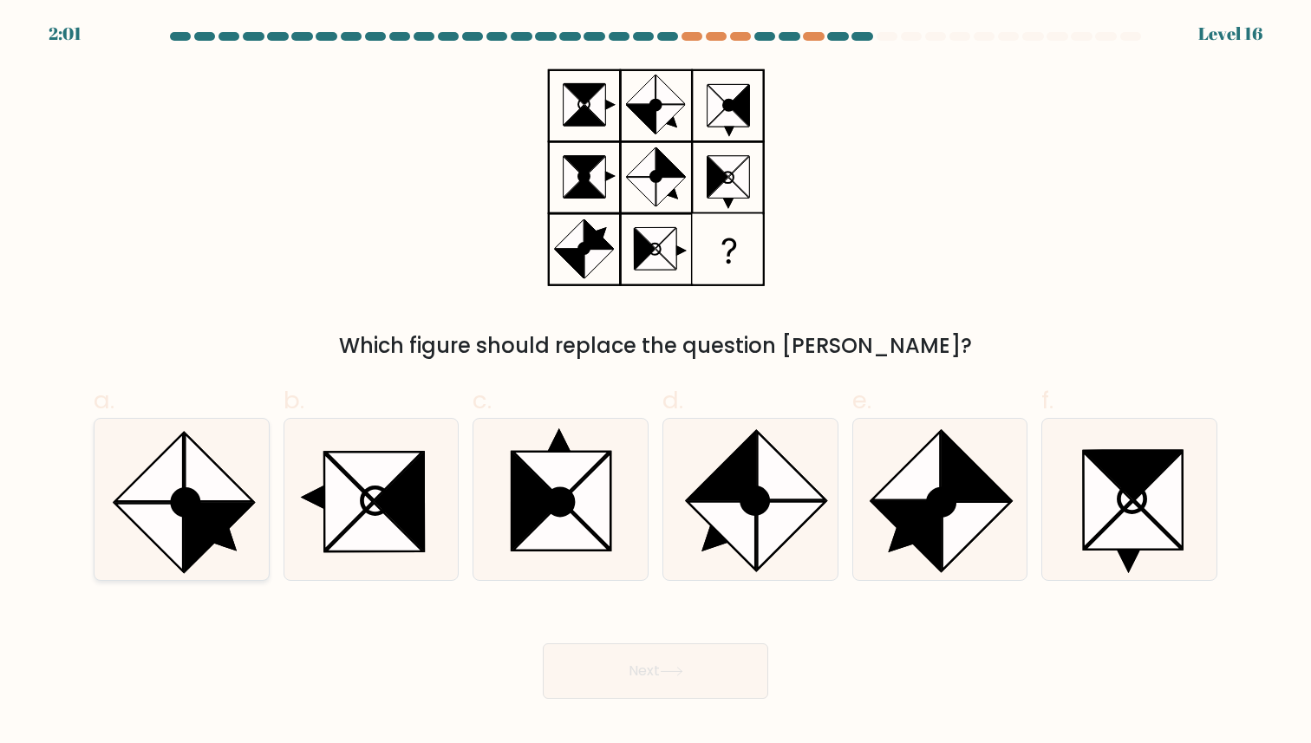
click at [224, 522] on icon at bounding box center [219, 538] width 69 height 68
click at [656, 383] on input "a." at bounding box center [656, 377] width 1 height 11
radio input "true"
click at [744, 685] on button "Next" at bounding box center [656, 672] width 226 height 56
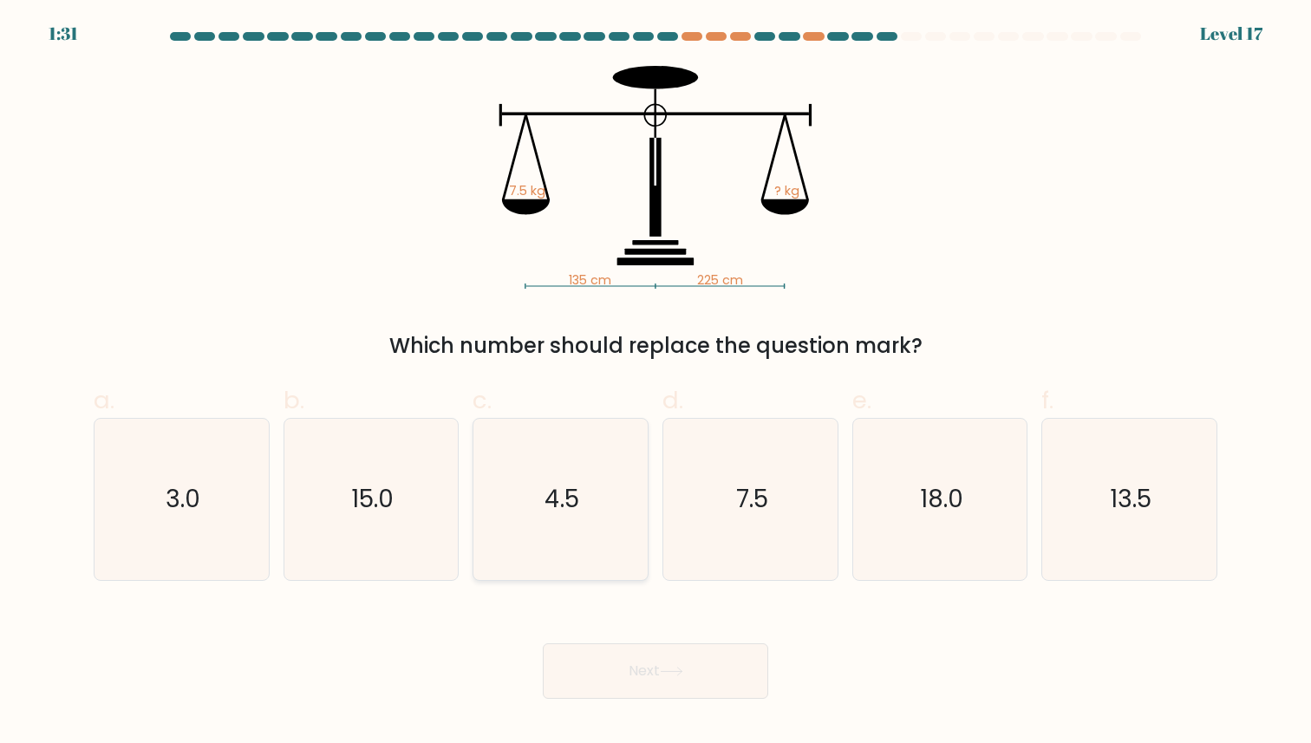
click at [564, 440] on icon "4.5" at bounding box center [561, 499] width 160 height 160
click at [656, 383] on input "c. 4.5" at bounding box center [656, 377] width 1 height 11
radio input "true"
click at [666, 683] on button "Next" at bounding box center [656, 672] width 226 height 56
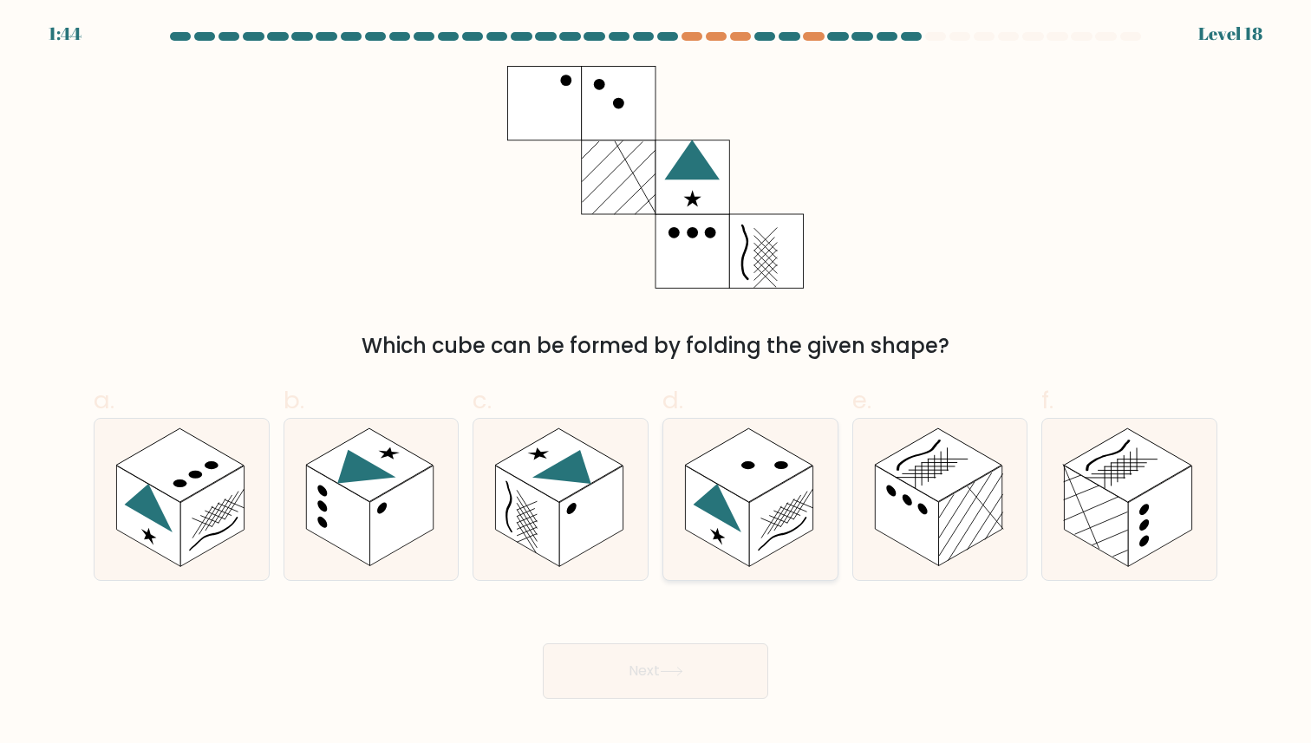
click at [739, 475] on rect at bounding box center [749, 466] width 128 height 74
click at [657, 383] on input "d." at bounding box center [656, 377] width 1 height 11
radio input "true"
click at [614, 646] on button "Next" at bounding box center [656, 672] width 226 height 56
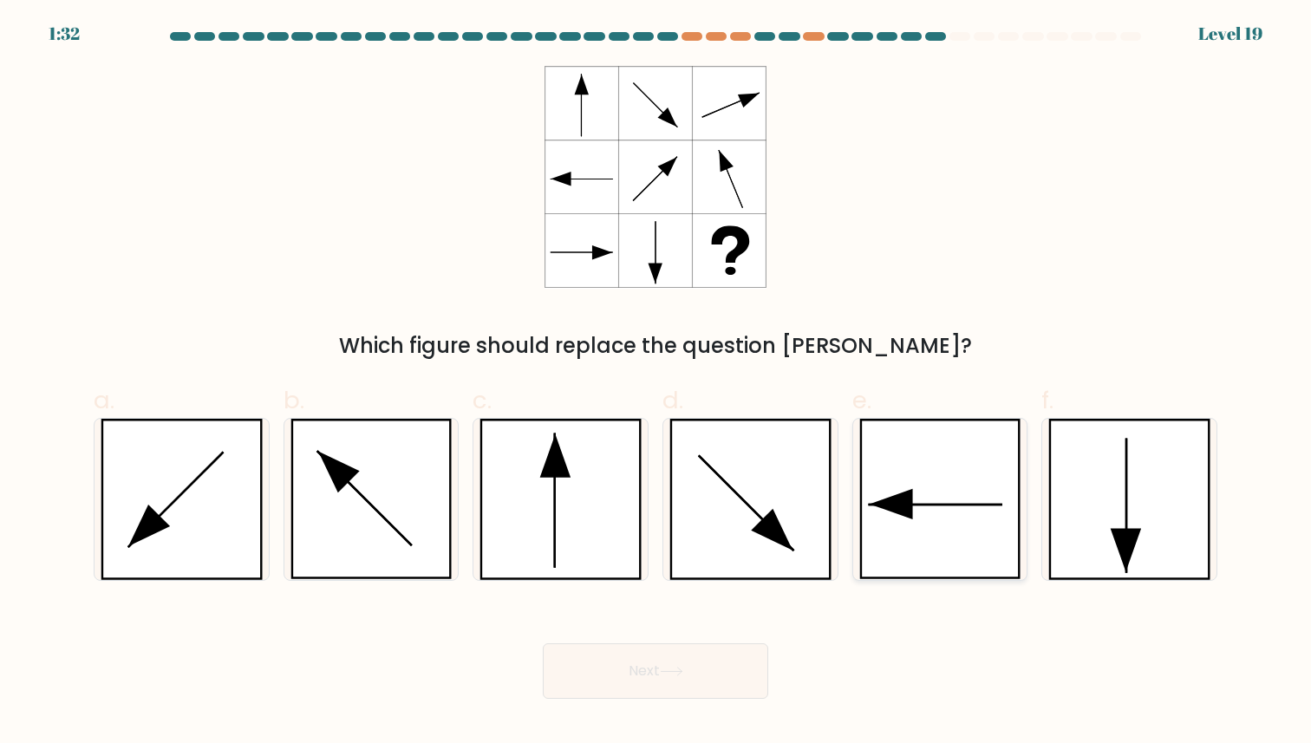
click at [950, 522] on icon at bounding box center [941, 499] width 162 height 160
click at [657, 383] on input "e." at bounding box center [656, 377] width 1 height 11
radio input "true"
click at [698, 680] on button "Next" at bounding box center [656, 672] width 226 height 56
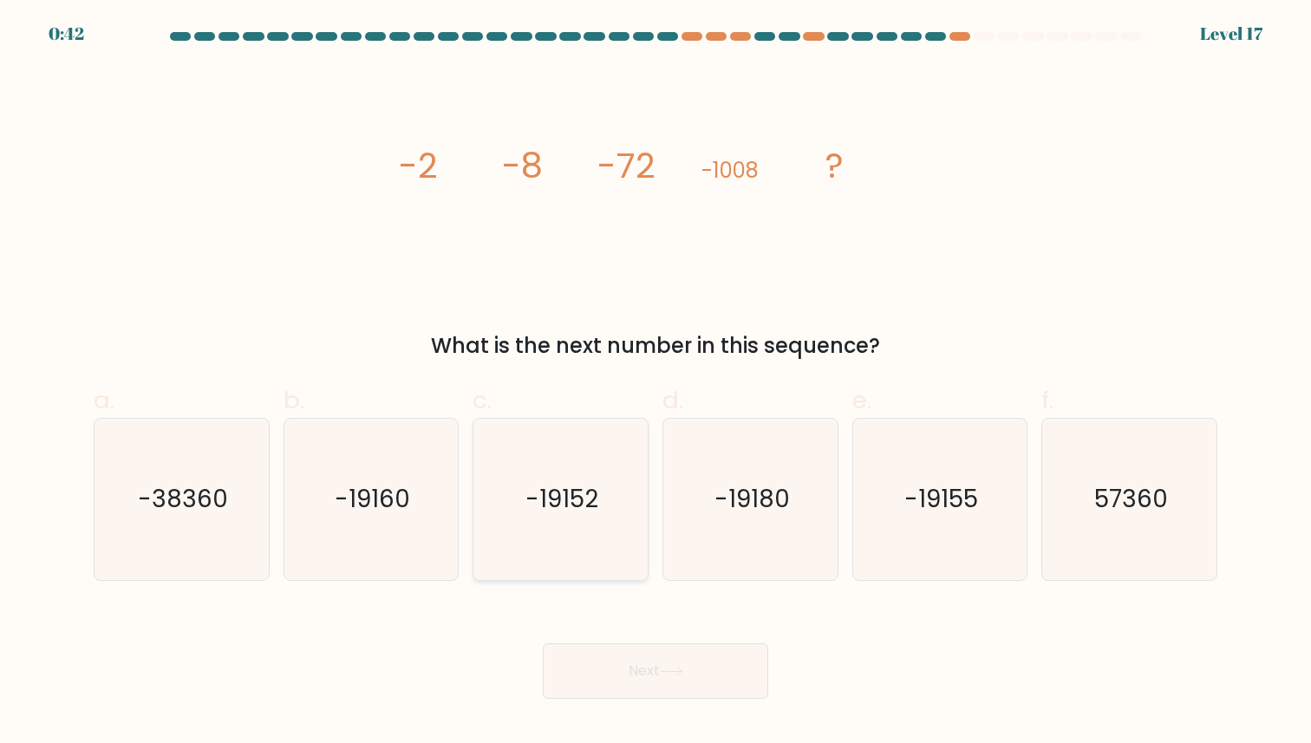
click at [495, 504] on icon "-19152" at bounding box center [561, 499] width 160 height 160
click at [656, 383] on input "c. -19152" at bounding box center [656, 377] width 1 height 11
radio input "true"
click at [610, 656] on button "Next" at bounding box center [656, 672] width 226 height 56
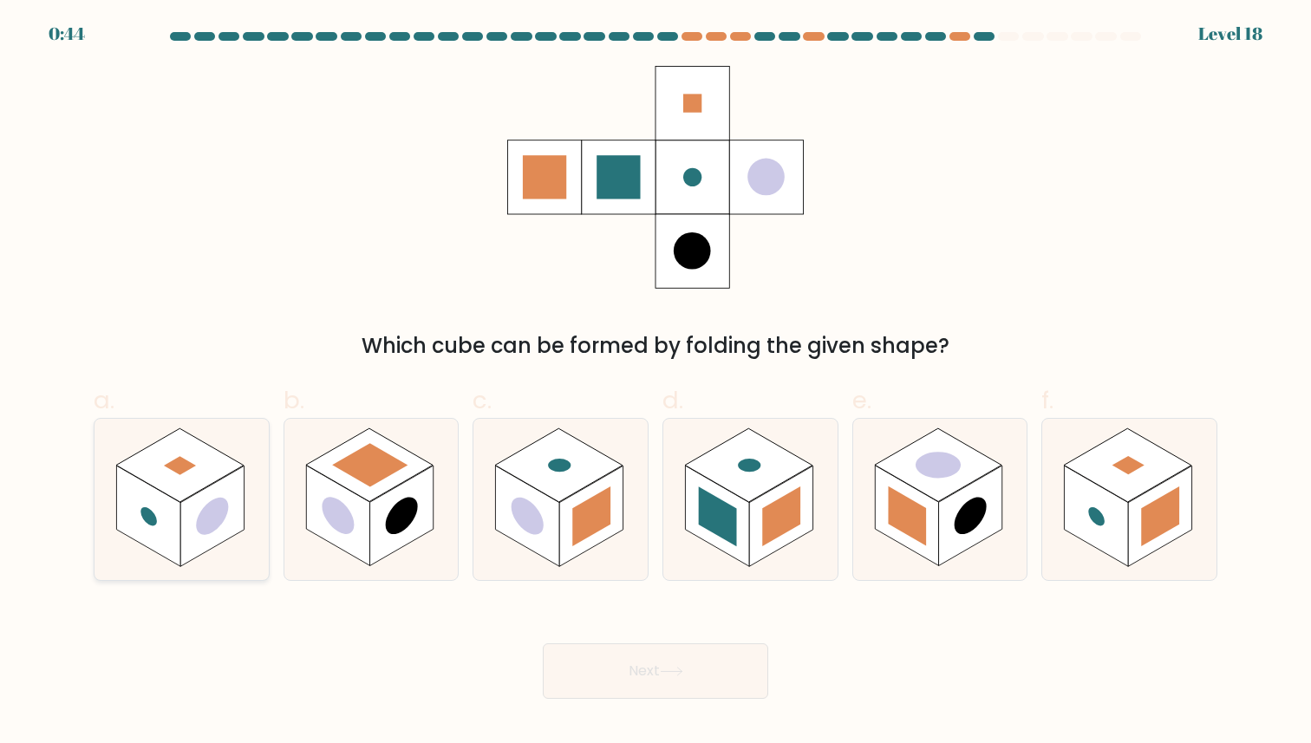
click at [154, 533] on rect at bounding box center [147, 516] width 63 height 101
click at [656, 383] on input "a." at bounding box center [656, 377] width 1 height 11
radio input "true"
click at [711, 668] on button "Next" at bounding box center [656, 672] width 226 height 56
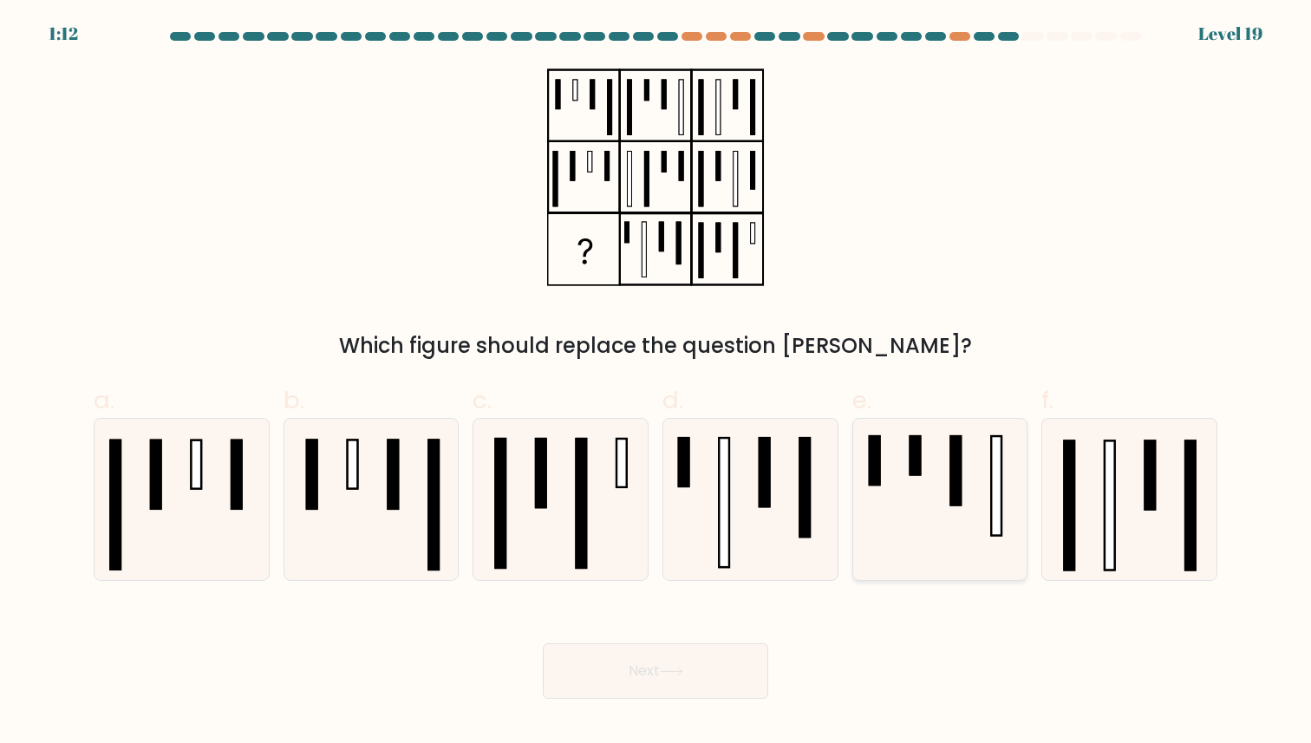
click at [947, 483] on icon at bounding box center [940, 499] width 160 height 160
click at [657, 383] on input "e." at bounding box center [656, 377] width 1 height 11
radio input "true"
click at [655, 687] on button "Next" at bounding box center [656, 672] width 226 height 56
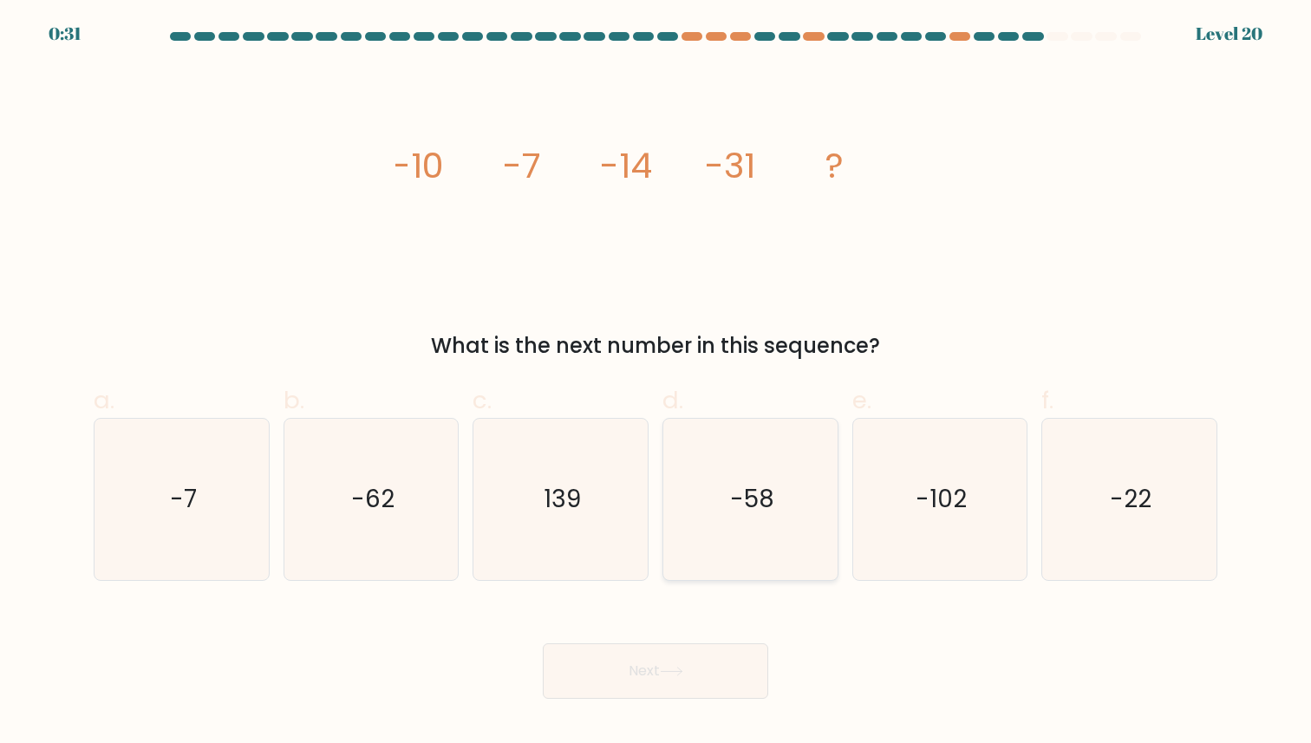
click at [722, 499] on icon "-58" at bounding box center [750, 499] width 160 height 160
click at [657, 383] on input "d. -58" at bounding box center [656, 377] width 1 height 11
radio input "true"
click at [688, 664] on button "Next" at bounding box center [656, 672] width 226 height 56
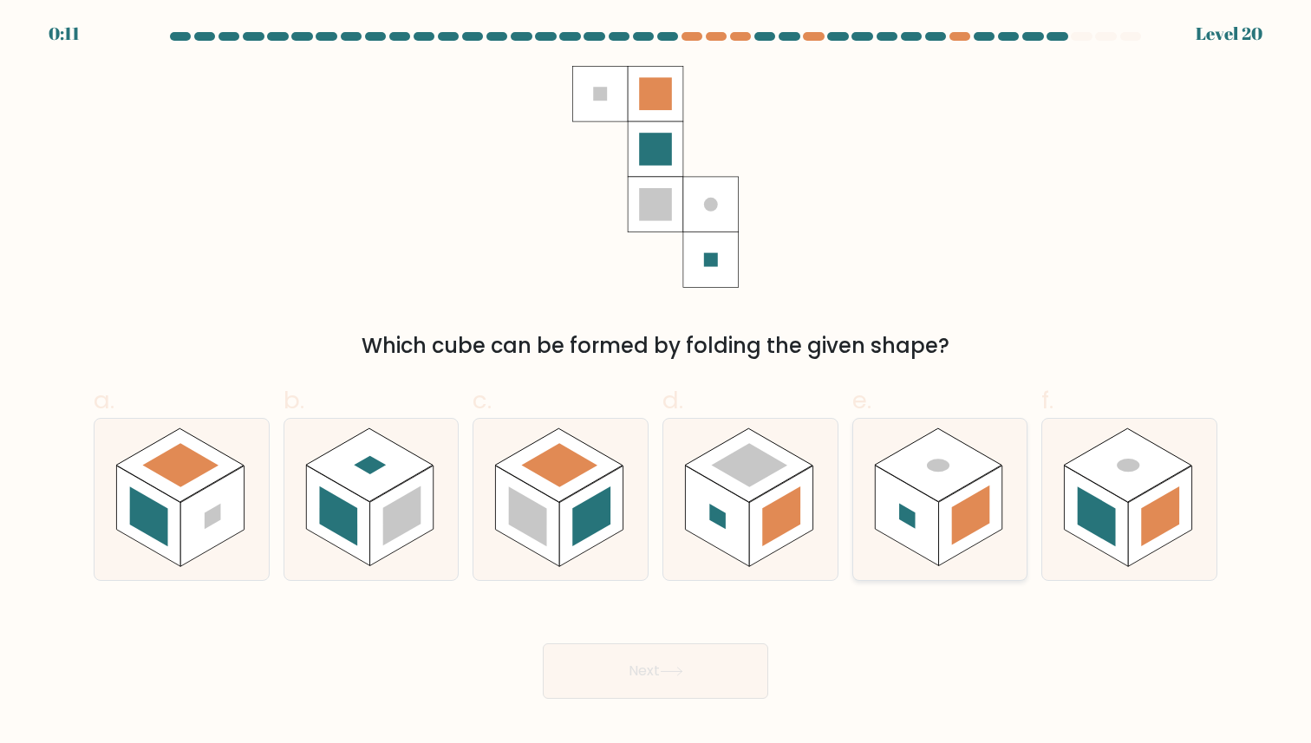
click at [937, 525] on rect at bounding box center [906, 516] width 63 height 101
click at [657, 383] on input "e." at bounding box center [656, 377] width 1 height 11
radio input "true"
click at [708, 679] on button "Next" at bounding box center [656, 672] width 226 height 56
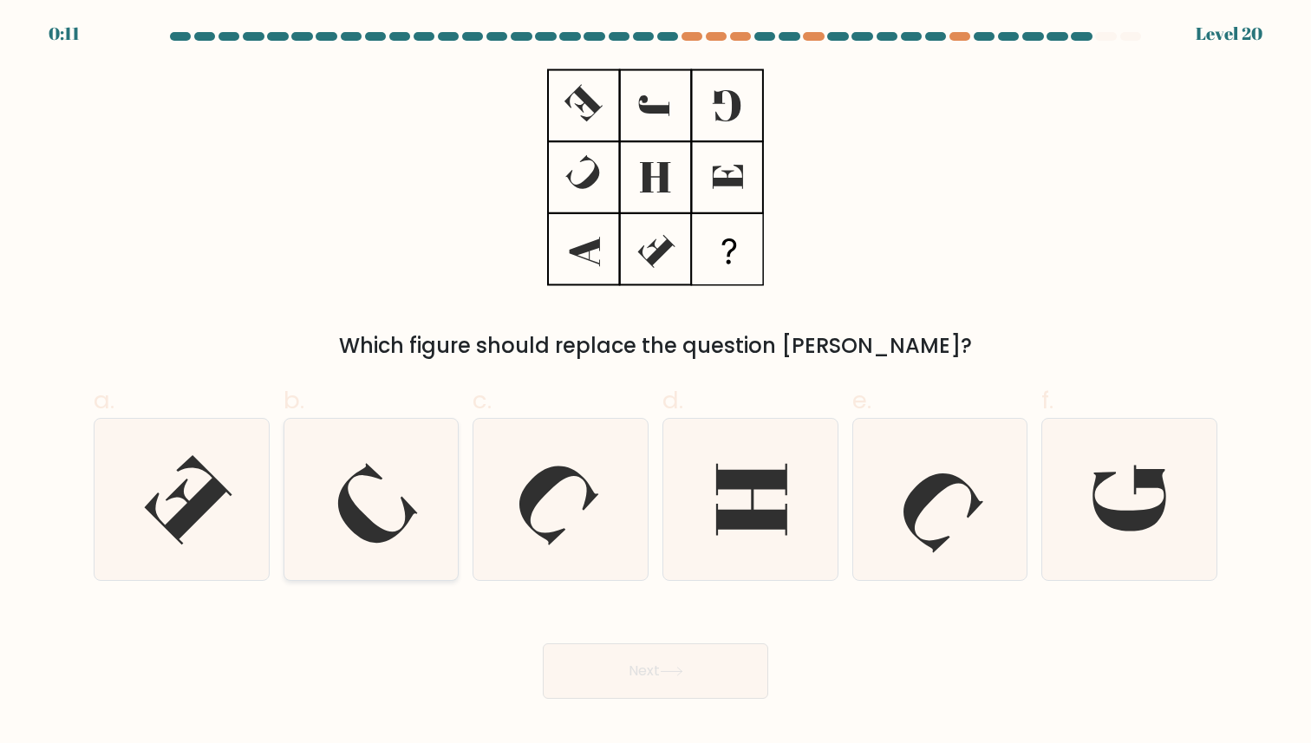
click at [383, 500] on icon at bounding box center [371, 499] width 160 height 160
click at [656, 383] on input "b." at bounding box center [656, 377] width 1 height 11
radio input "true"
click at [625, 668] on button "Next" at bounding box center [656, 672] width 226 height 56
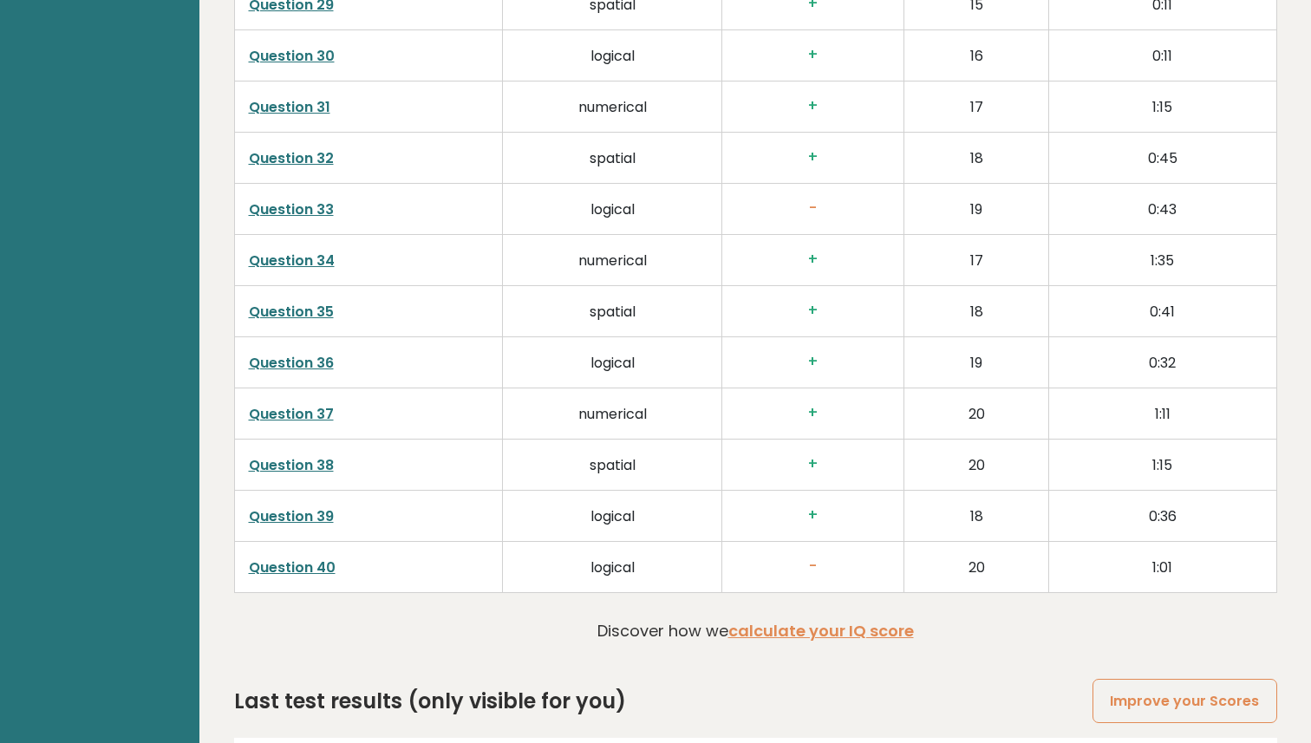
scroll to position [4874, 0]
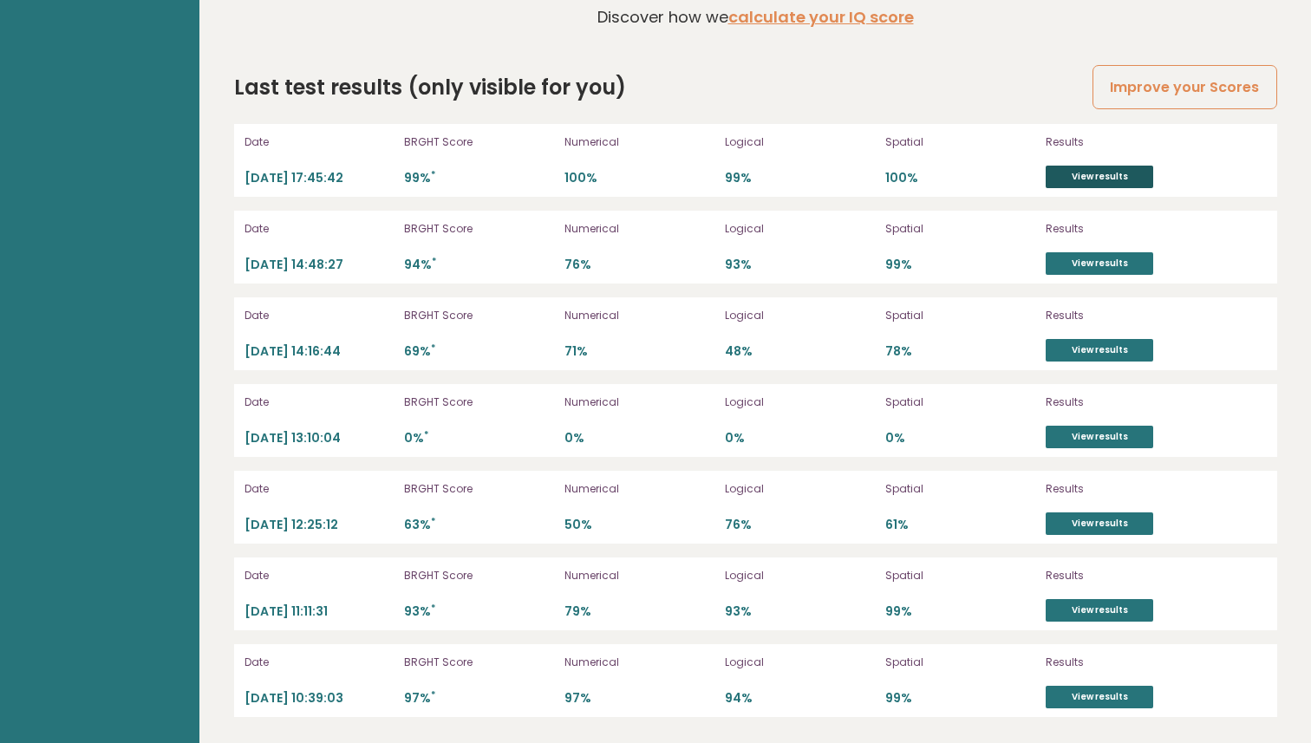
click at [1114, 180] on link "View results" at bounding box center [1100, 177] width 108 height 23
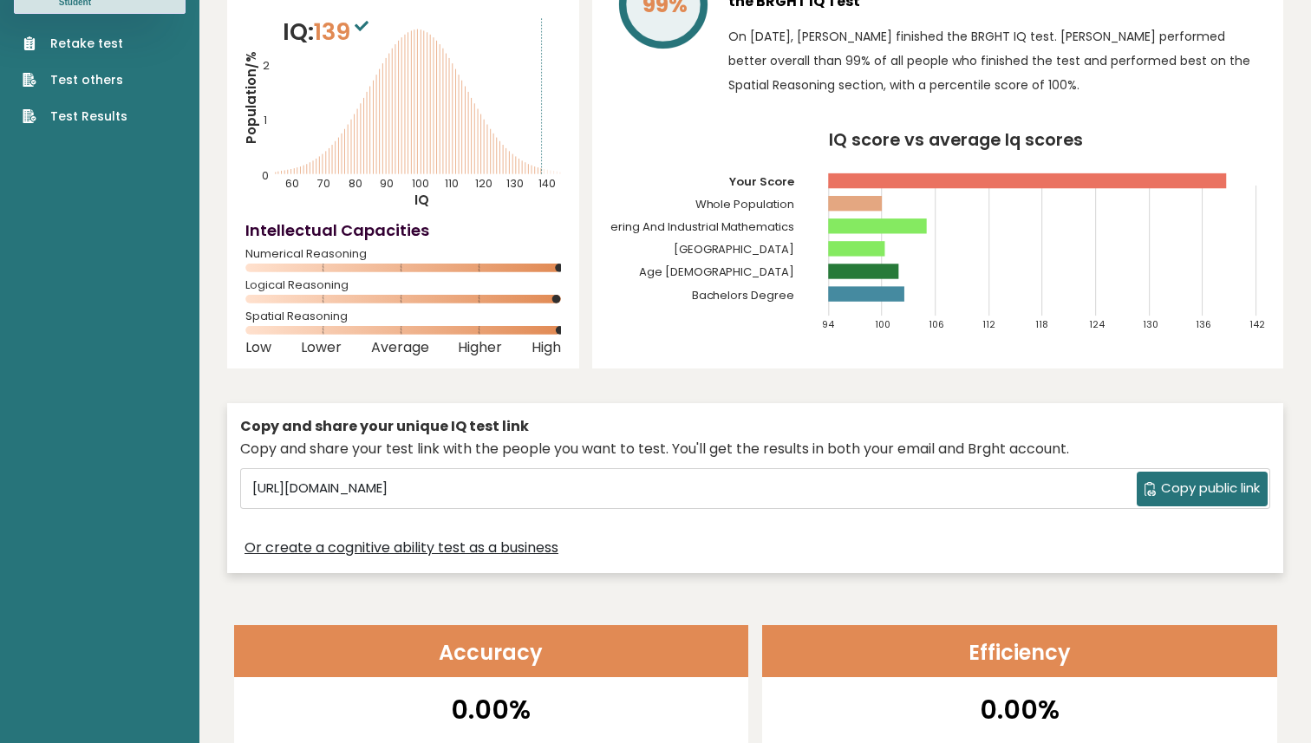
scroll to position [0, 0]
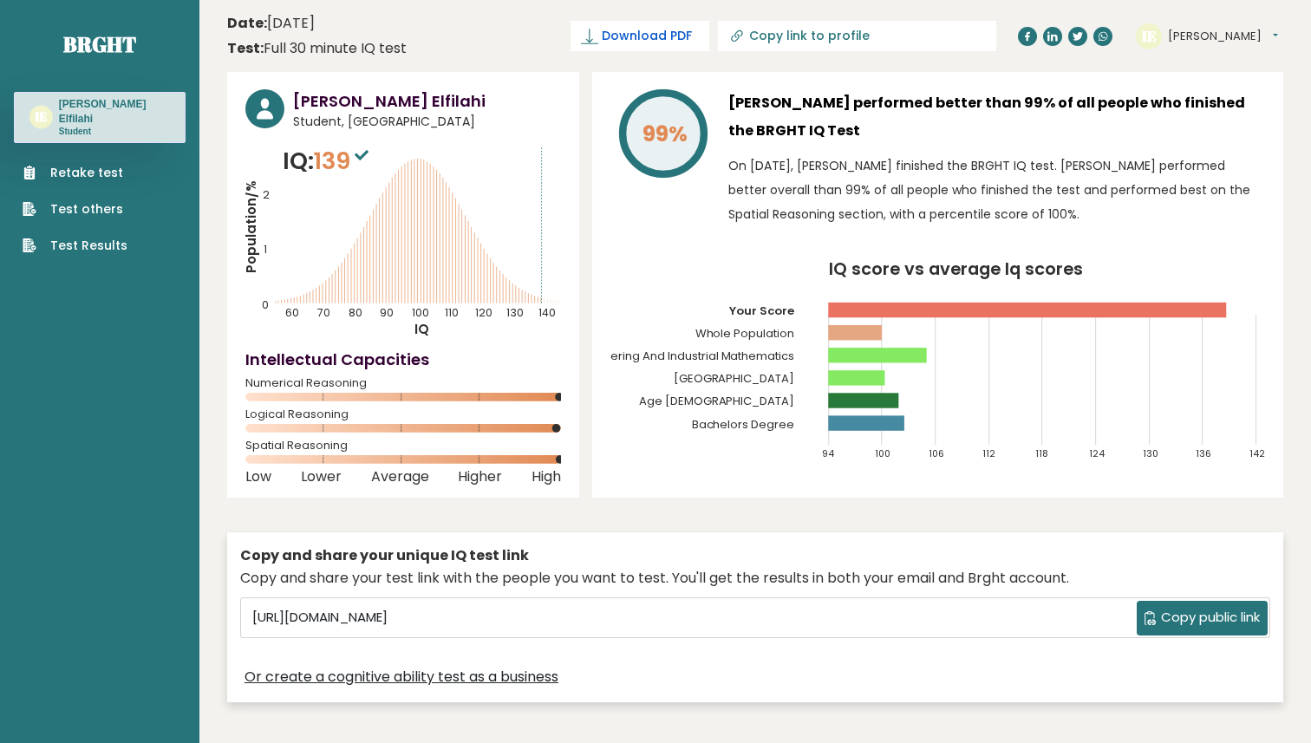
click at [598, 34] on icon at bounding box center [589, 36] width 17 height 17
click at [244, 114] on div "[PERSON_NAME] Elfilahi Student, [GEOGRAPHIC_DATA] IQ: 139 Population/% IQ 0 1 2…" at bounding box center [403, 285] width 352 height 426
click at [253, 114] on circle at bounding box center [264, 108] width 39 height 39
click at [301, 101] on h3 "Ihab Elfilahi" at bounding box center [427, 100] width 268 height 23
click at [370, 103] on h3 "Ihab Elfilahi" at bounding box center [427, 100] width 268 height 23
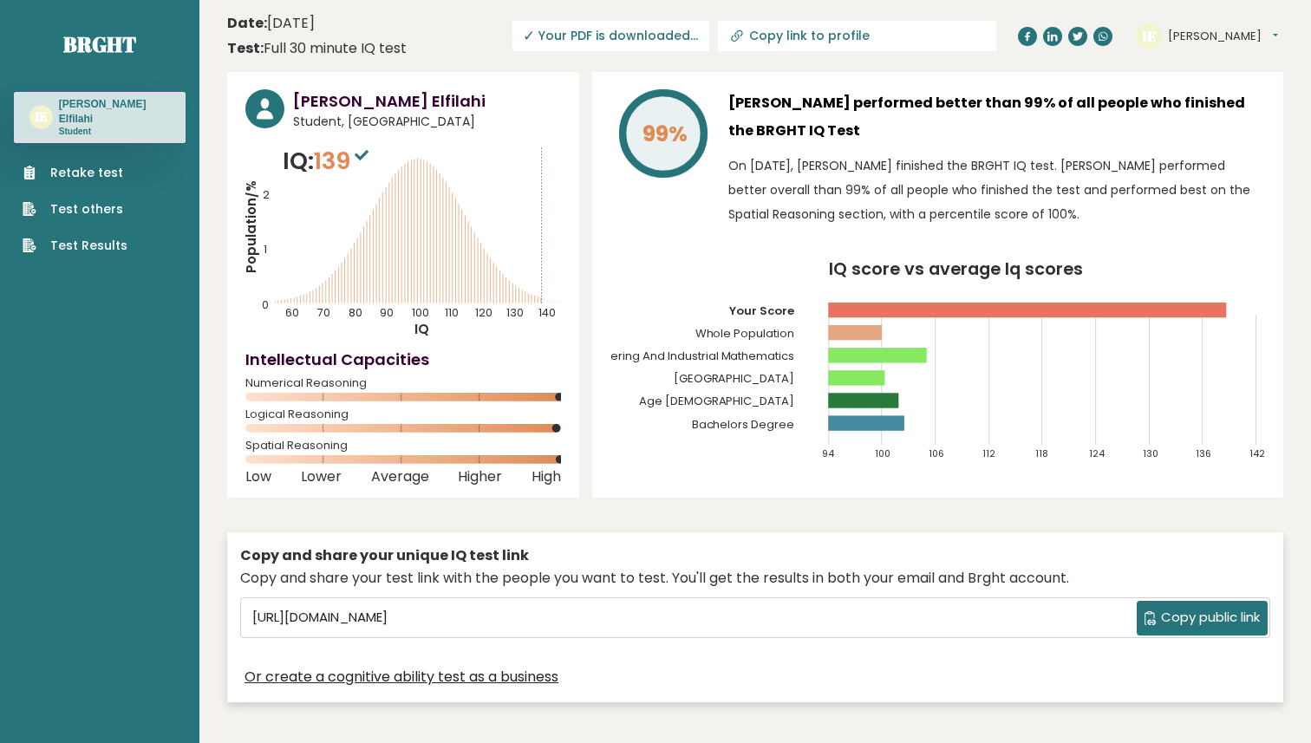
click at [710, 37] on span "✓ Your PDF is downloaded..." at bounding box center [611, 36] width 197 height 30
click at [657, 35] on span "✓ Your PDF is downloaded..." at bounding box center [611, 36] width 197 height 30
click at [535, 35] on span "✓" at bounding box center [529, 36] width 12 height 22
click at [101, 44] on link "Brght" at bounding box center [99, 44] width 73 height 28
click at [740, 37] on icon at bounding box center [736, 37] width 8 height 8
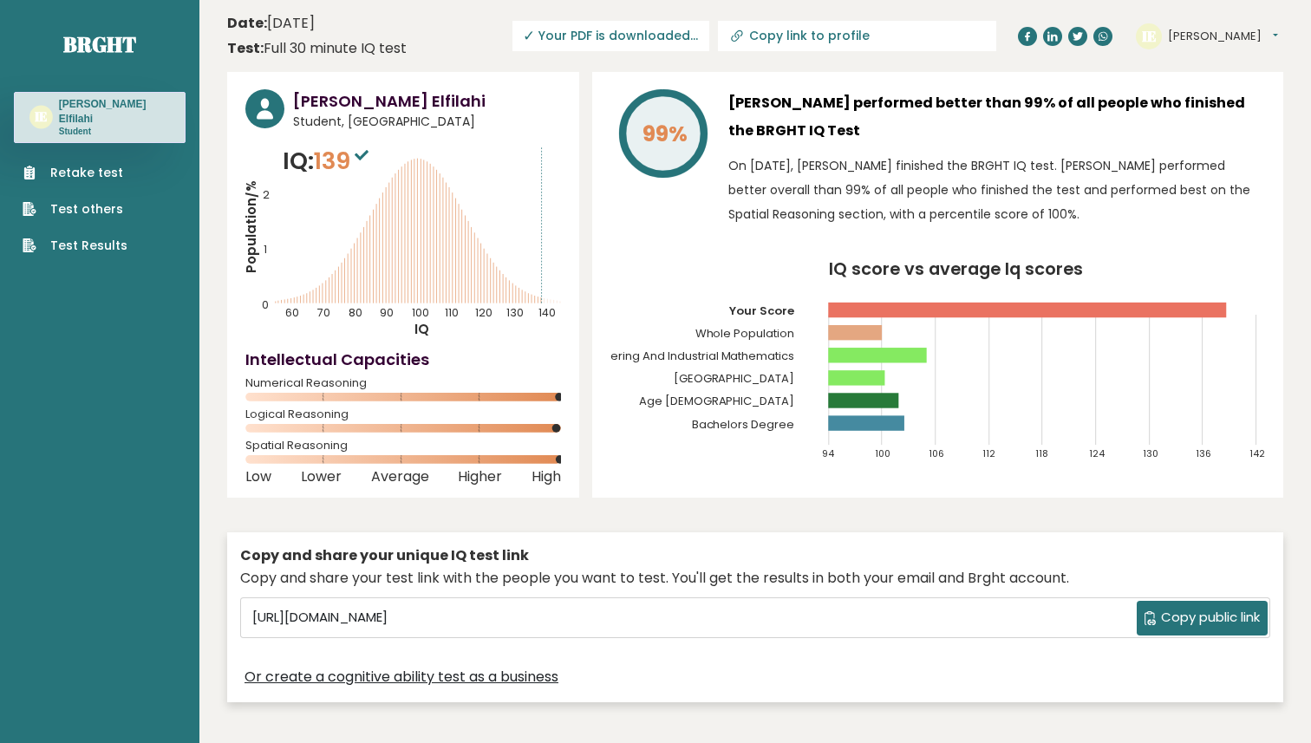
type input "https://brght.org/profile/ihab-elfilahi-1/?utm_source=share&utm_medium=copy&utm…"
click at [971, 32] on div "✓ copied" at bounding box center [975, 36] width 62 height 21
click at [1152, 38] on text "IE" at bounding box center [1149, 35] width 15 height 20
click at [1180, 38] on button "[PERSON_NAME]" at bounding box center [1223, 36] width 110 height 17
click at [1182, 82] on link "Profile" at bounding box center [1213, 87] width 88 height 24
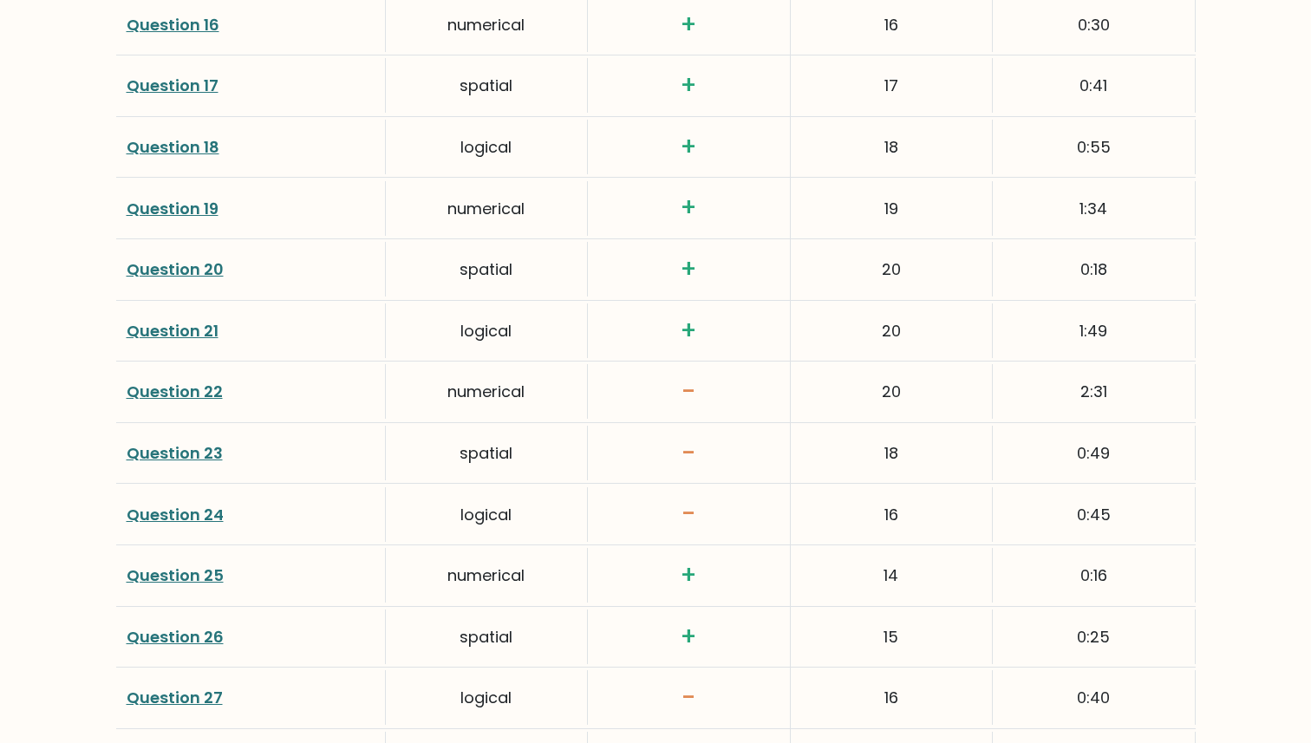
scroll to position [3431, 0]
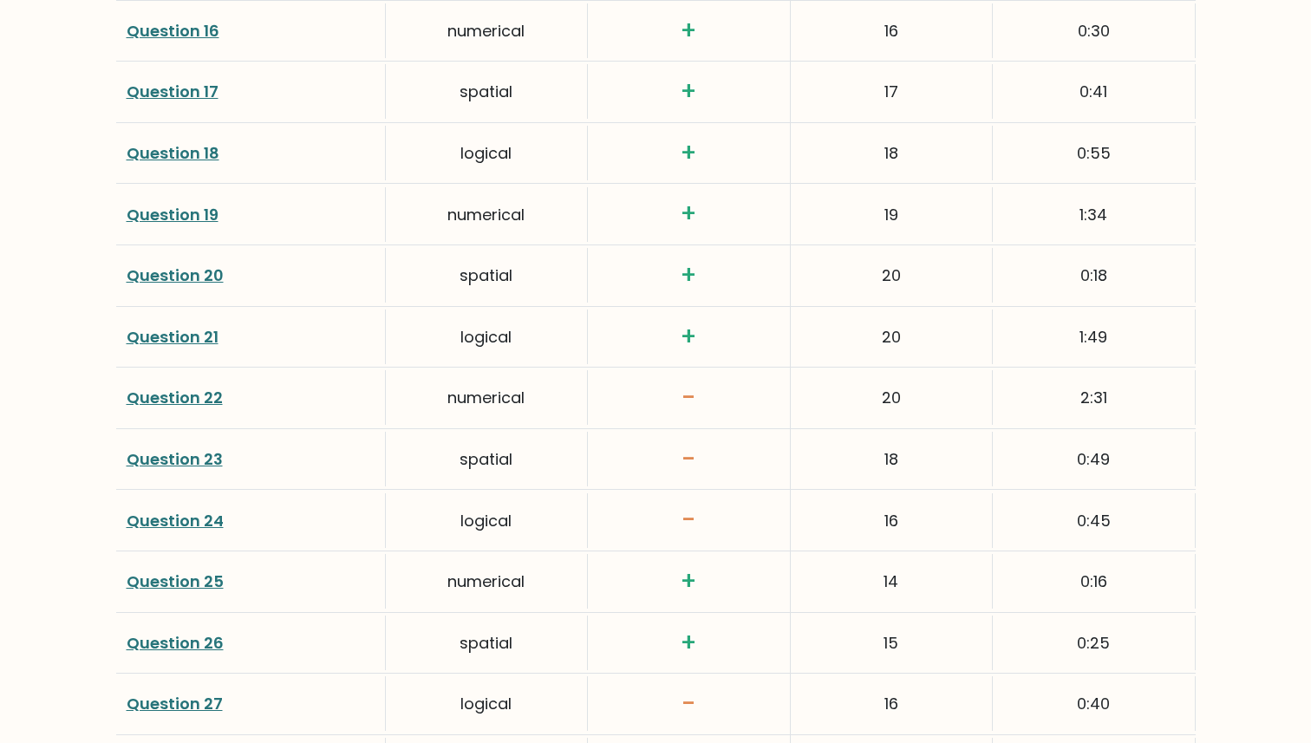
click at [489, 458] on div "spatial" at bounding box center [487, 459] width 202 height 55
click at [193, 406] on link "Question 22" at bounding box center [175, 398] width 96 height 22
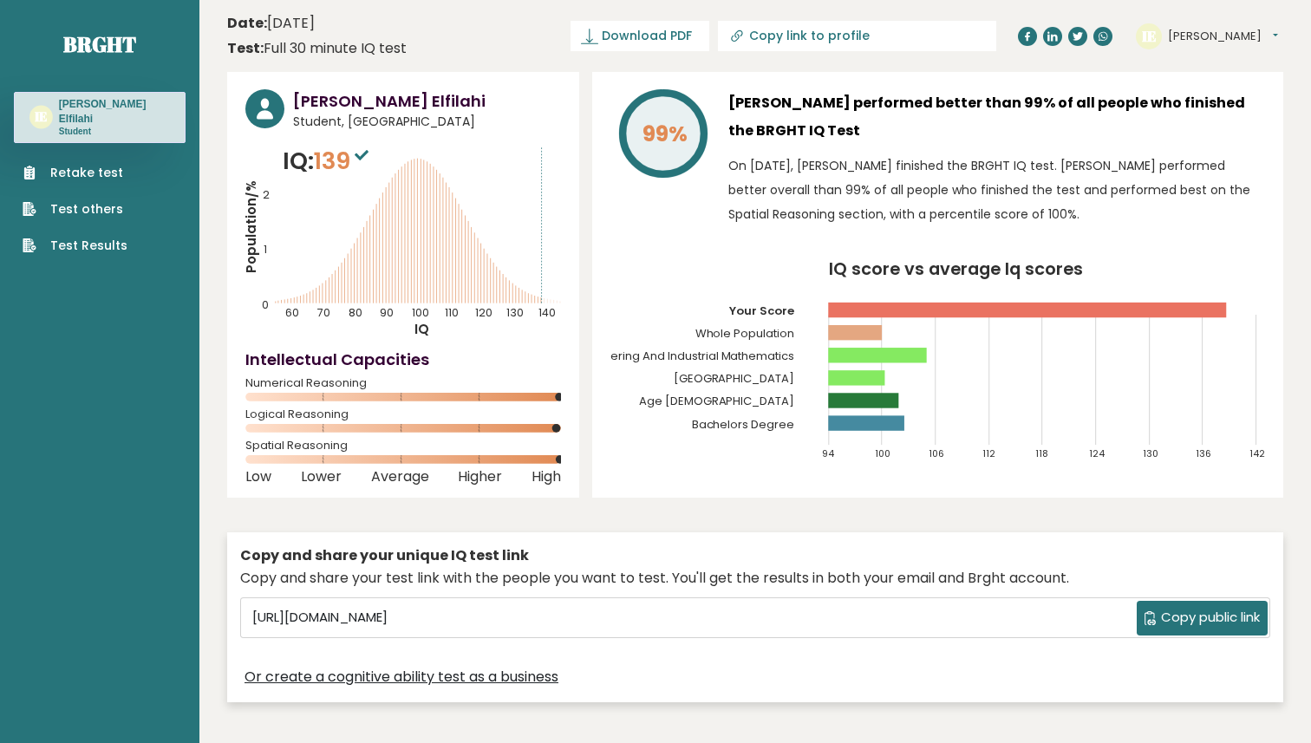
click at [1233, 617] on span "Copy public link" at bounding box center [1210, 618] width 99 height 20
click at [746, 37] on icon at bounding box center [737, 36] width 17 height 17
type input "https://brght.org/profile/ihab-elfilahi-1/?utm_source=share&utm_medium=copy&utm…"
click at [631, 36] on span "Download PDF" at bounding box center [585, 36] width 90 height 18
